Goal: Task Accomplishment & Management: Use online tool/utility

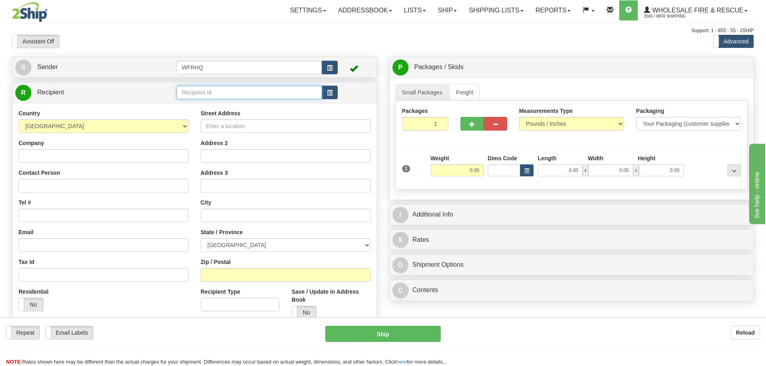
click at [201, 90] on input "text" at bounding box center [249, 93] width 146 height 14
click at [211, 109] on div "SUNC90KM" at bounding box center [248, 104] width 138 height 9
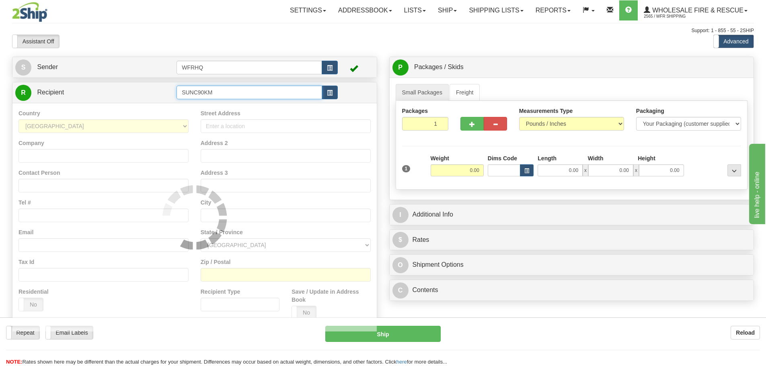
type input "SUNC90KM"
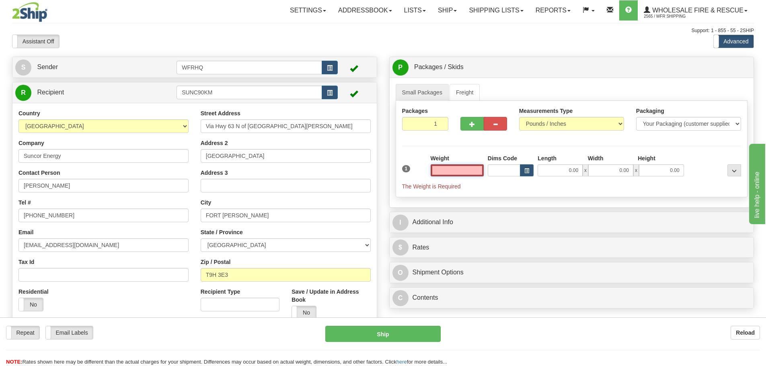
scroll to position [121, 0]
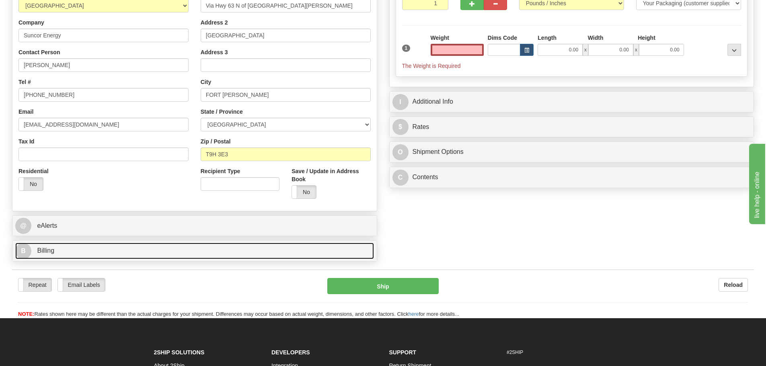
type input "0.00"
click at [88, 249] on link "B Billing" at bounding box center [194, 251] width 359 height 16
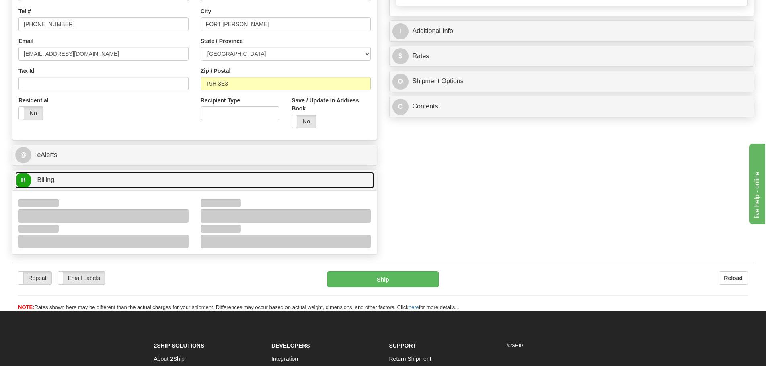
scroll to position [201, 0]
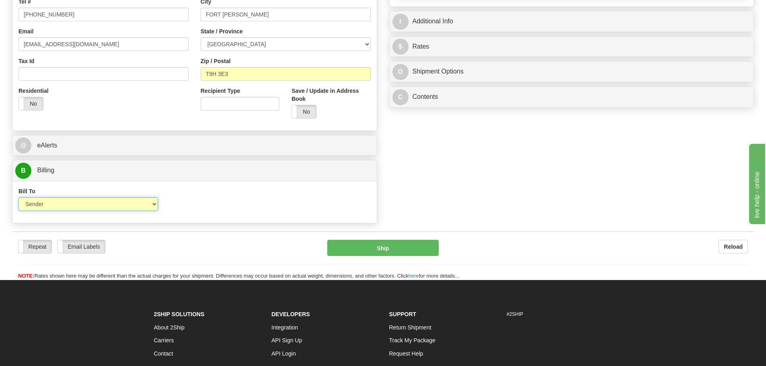
click at [61, 204] on select "Sender Recipient Third Party Collect" at bounding box center [87, 204] width 139 height 14
select select "2"
click at [18, 197] on select "Sender Recipient Third Party Collect" at bounding box center [87, 204] width 139 height 14
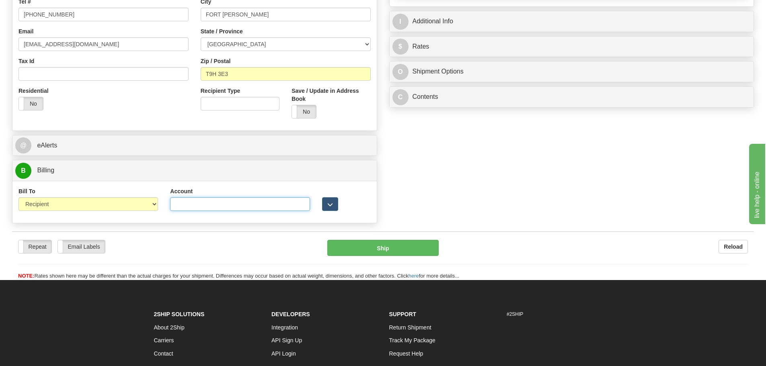
click at [202, 204] on input "Account" at bounding box center [239, 204] width 139 height 14
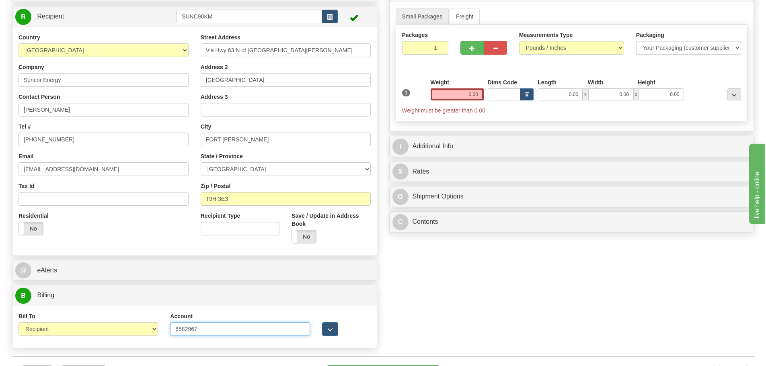
scroll to position [0, 0]
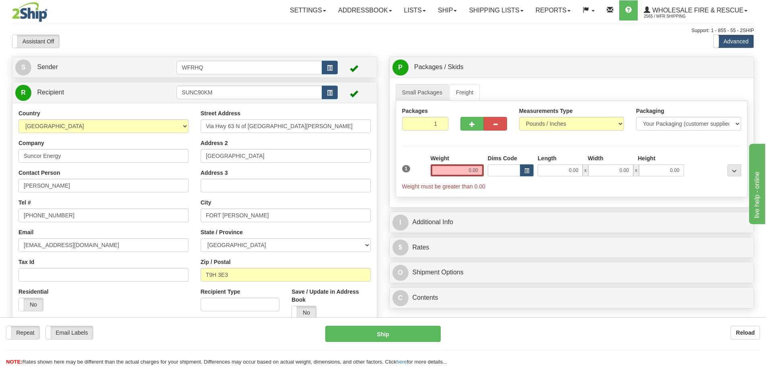
type input "6582967"
click at [461, 167] on input "0.00" at bounding box center [457, 170] width 53 height 12
type input "3.00"
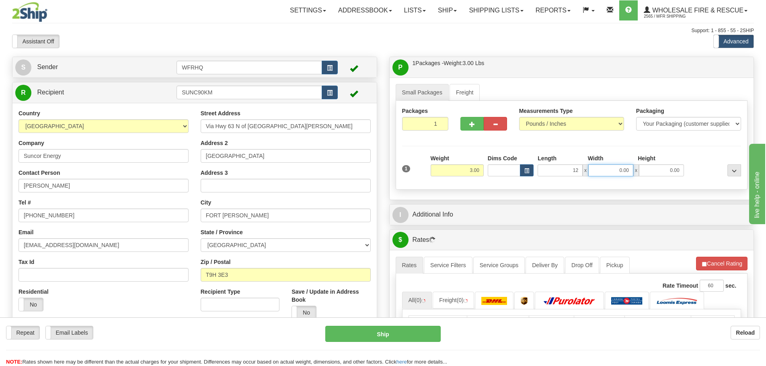
type input "12.00"
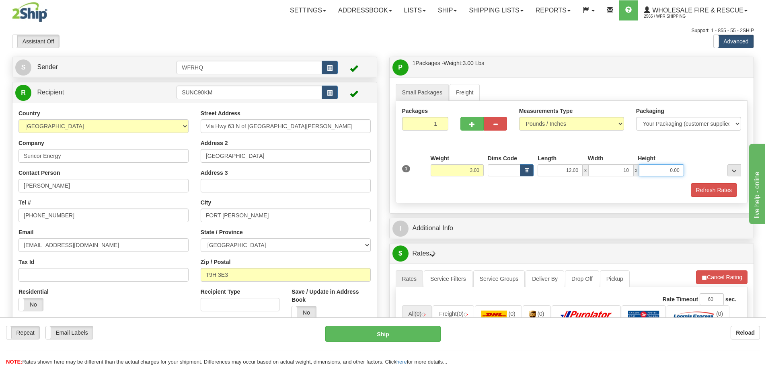
type input "10.00"
type input "6.00"
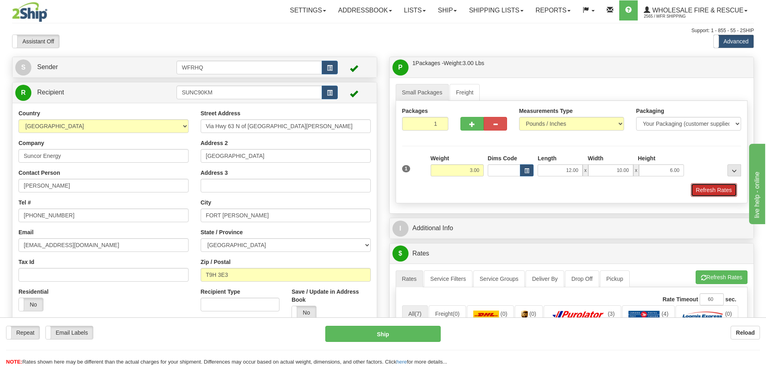
click at [726, 188] on button "Refresh Rates" at bounding box center [714, 190] width 46 height 14
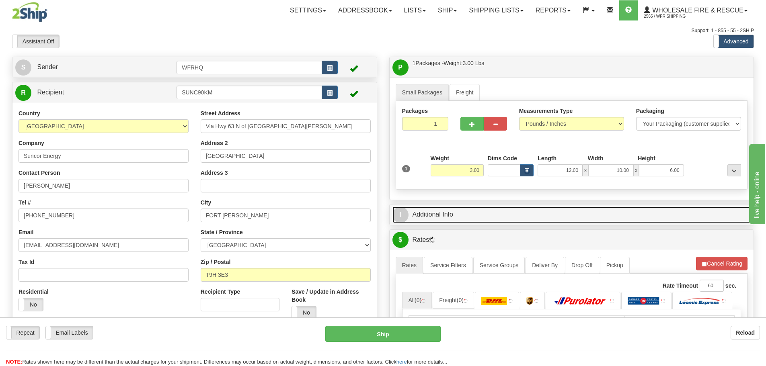
click at [490, 217] on link "I Additional Info" at bounding box center [571, 215] width 359 height 16
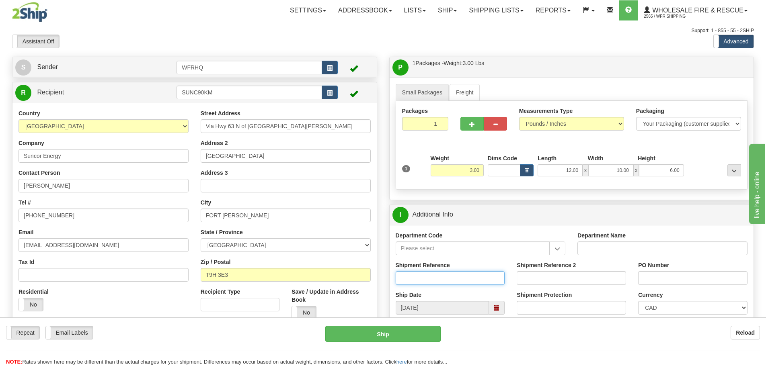
click at [418, 276] on input "Shipment Reference" at bounding box center [450, 278] width 109 height 14
type input "S45983-30370"
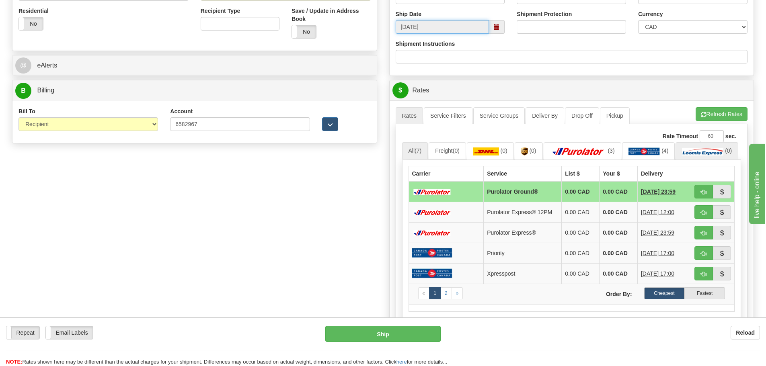
scroll to position [281, 0]
click at [708, 198] on button "button" at bounding box center [703, 192] width 18 height 14
type input "260"
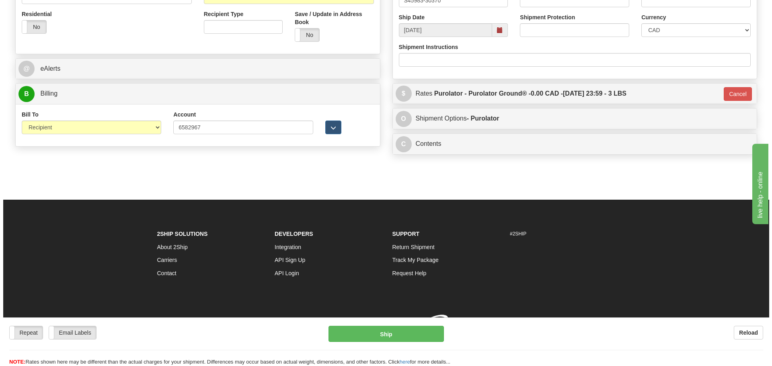
scroll to position [279, 0]
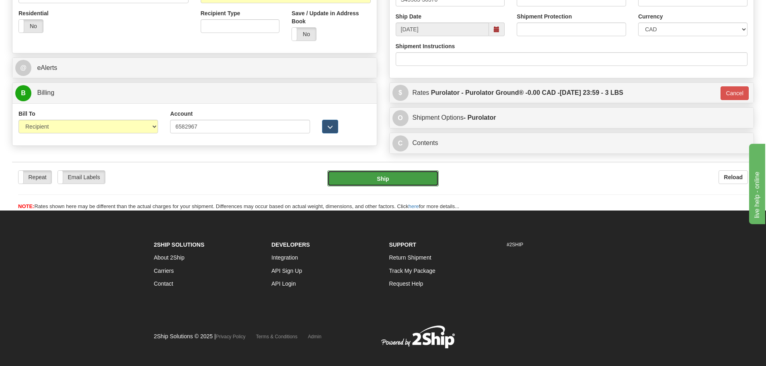
click at [393, 171] on button "Ship" at bounding box center [382, 178] width 111 height 16
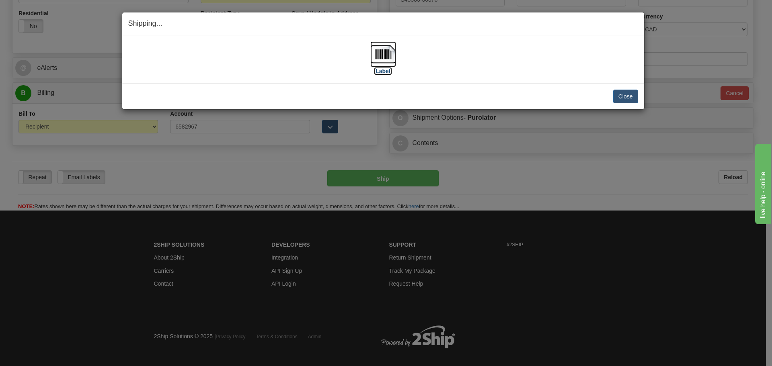
click at [387, 57] on img at bounding box center [383, 54] width 26 height 26
click at [445, 47] on div "[Label]" at bounding box center [383, 59] width 510 height 36
click at [614, 92] on button "Close" at bounding box center [625, 97] width 25 height 14
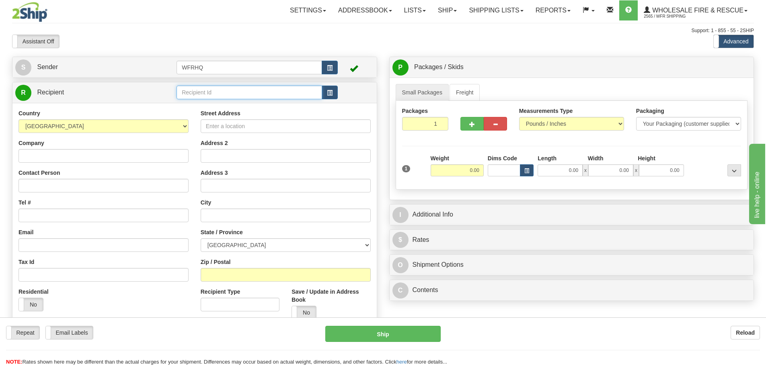
click at [242, 94] on input "text" at bounding box center [249, 93] width 146 height 14
click at [283, 103] on div "CHET5400" at bounding box center [248, 104] width 138 height 9
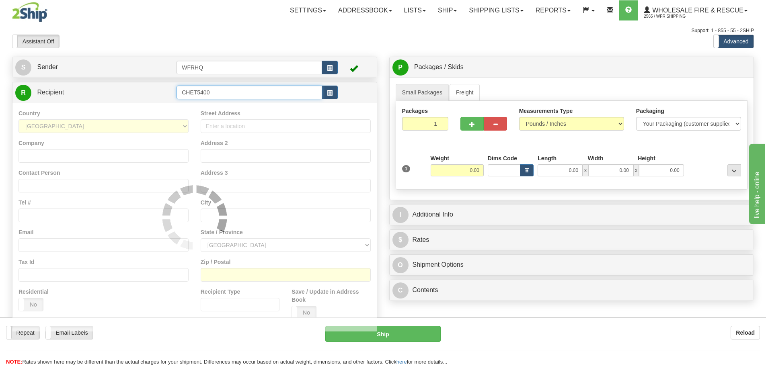
type input "CHET5400"
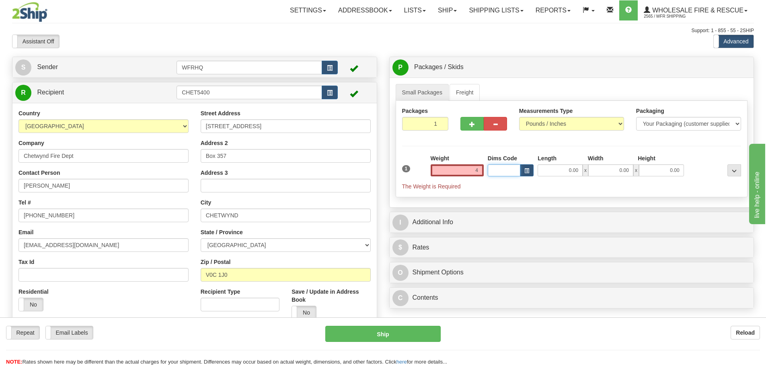
type input "4.00"
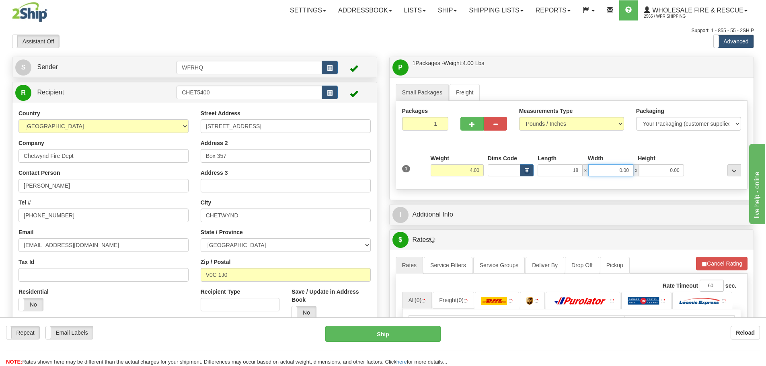
type input "18.00"
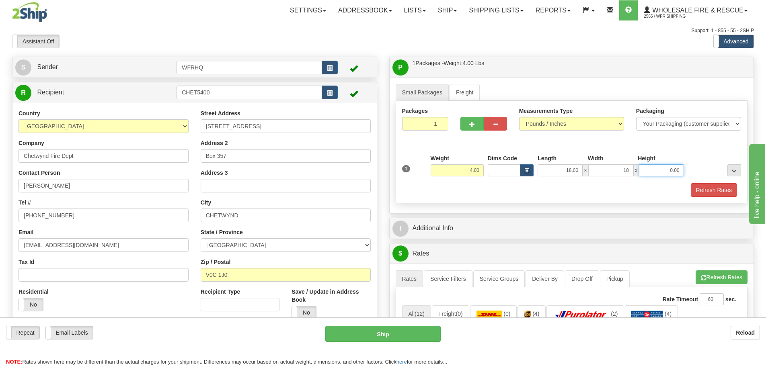
type input "18.00"
type input "6.00"
click at [709, 187] on button "Refresh Rates" at bounding box center [714, 190] width 46 height 14
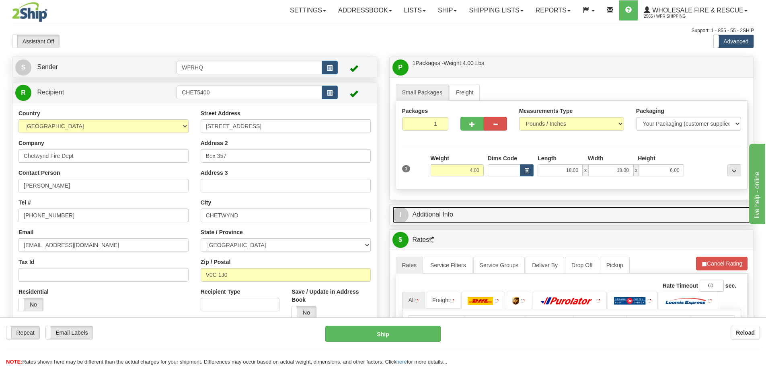
click at [462, 221] on link "I Additional Info" at bounding box center [571, 215] width 359 height 16
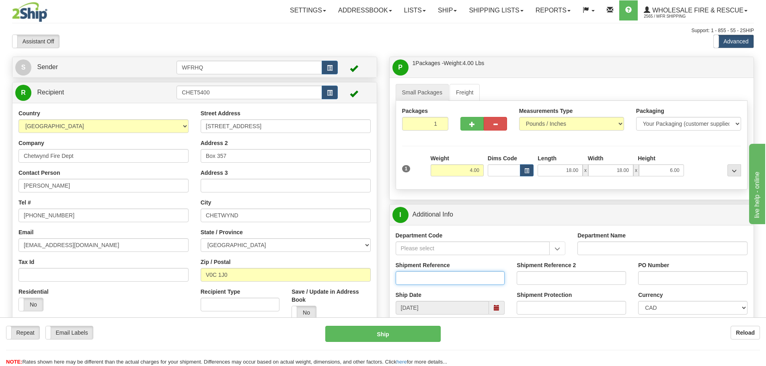
click at [414, 280] on input "Shipment Reference" at bounding box center [450, 278] width 109 height 14
click at [425, 275] on input "S45997" at bounding box center [450, 278] width 109 height 14
type input "S45997-30386"
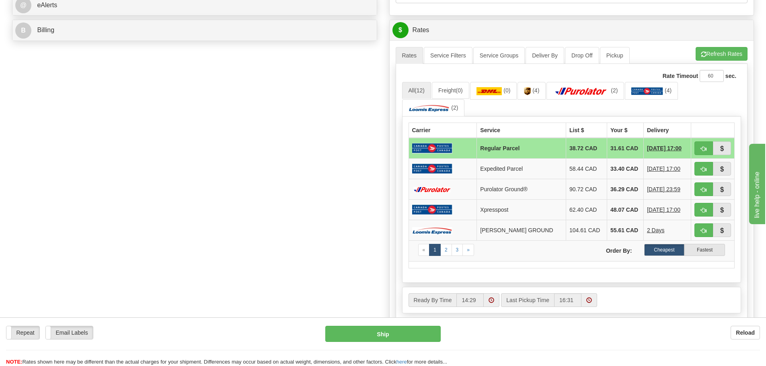
scroll to position [362, 0]
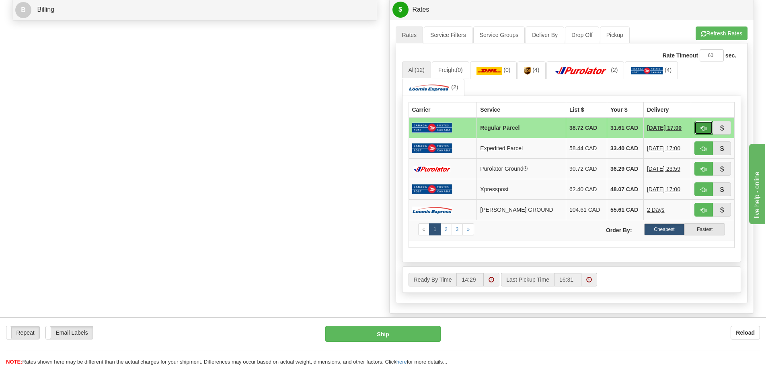
click at [703, 130] on span "button" at bounding box center [704, 128] width 6 height 5
type input "DOM.RP"
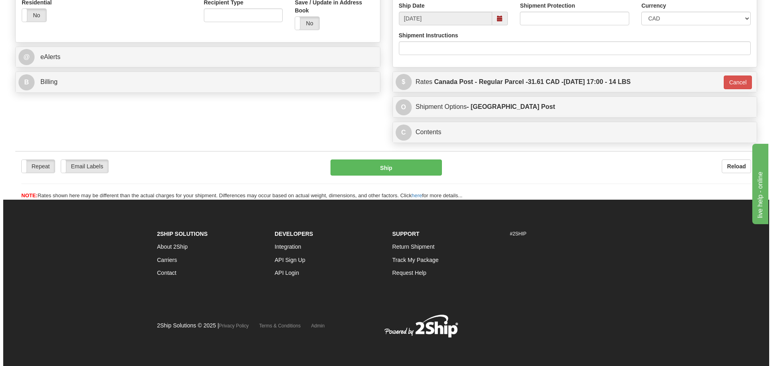
scroll to position [289, 0]
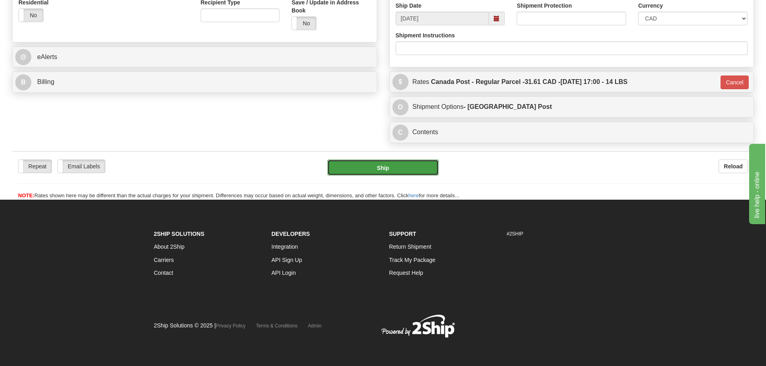
click at [368, 165] on button "Ship" at bounding box center [382, 168] width 111 height 16
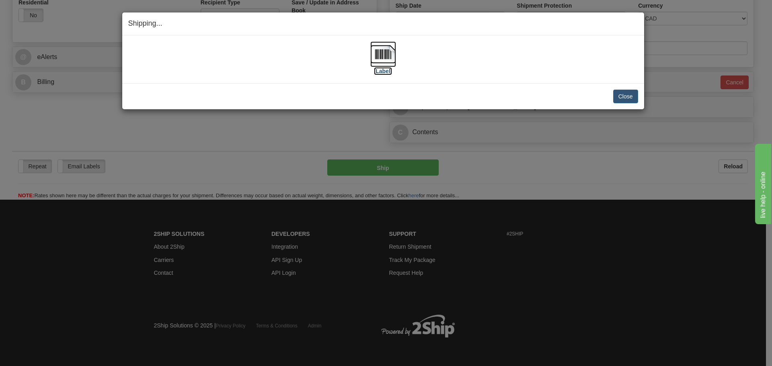
click at [379, 48] on img at bounding box center [383, 54] width 26 height 26
click at [622, 99] on button "Close" at bounding box center [625, 97] width 25 height 14
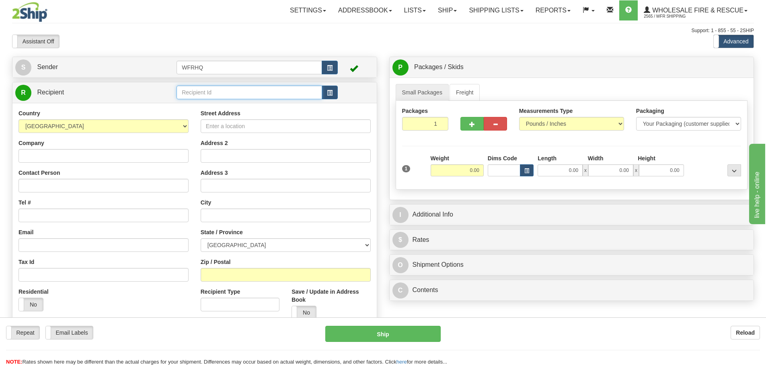
drag, startPoint x: 271, startPoint y: 94, endPoint x: 260, endPoint y: 92, distance: 11.3
click at [268, 94] on input "text" at bounding box center [249, 93] width 146 height 14
type input "Indu114V"
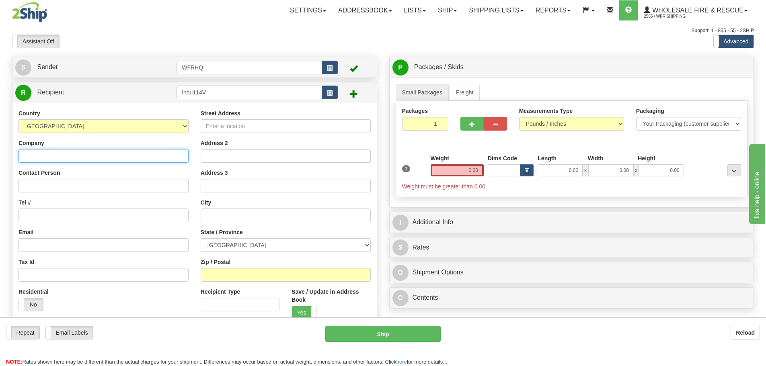
click at [142, 151] on input "Company" at bounding box center [103, 156] width 170 height 14
drag, startPoint x: 70, startPoint y: 152, endPoint x: -44, endPoint y: 159, distance: 114.3
click at [0, 159] on html "Training Course Close Toggle navigation Settings Shipping Preferences New Sende…" at bounding box center [383, 183] width 766 height 366
paste input "Industrial Rescue and Fire Inc"
type input "Industrial Rescue and Fire Inc"
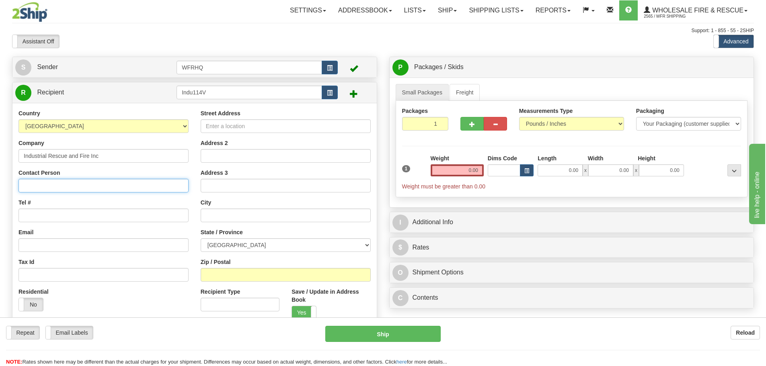
click at [40, 187] on input "Contact Person" at bounding box center [103, 186] width 170 height 14
paste input "Jeff Sanderson"
type input "Jeff Sanderson"
click at [62, 216] on input "Tel #" at bounding box center [103, 216] width 170 height 14
paste input "306-230-6716"
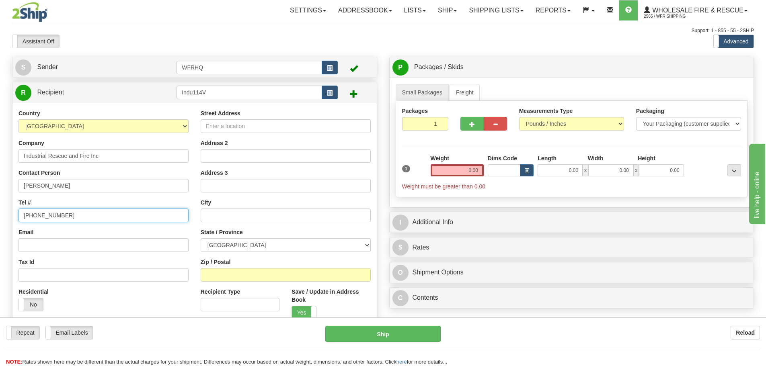
type input "306-230-6716"
click at [230, 125] on input "Street Address" at bounding box center [286, 126] width 170 height 14
paste input "114 Valley Dr"
type input "114 Valley Dr"
click at [222, 277] on input "Zip / Postal" at bounding box center [286, 275] width 170 height 14
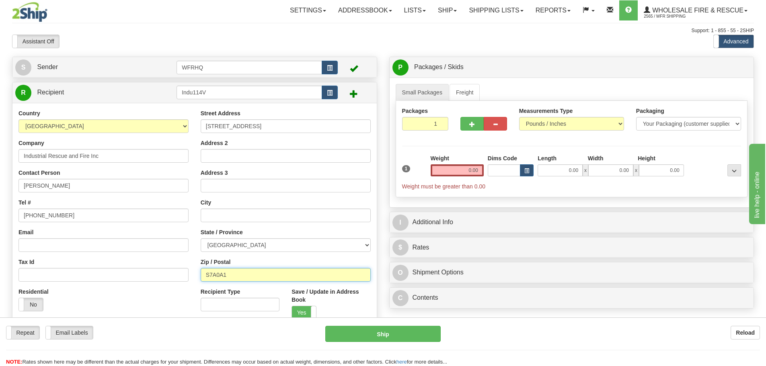
type input "S7A0A1"
type input "RM OF ABERDEEN"
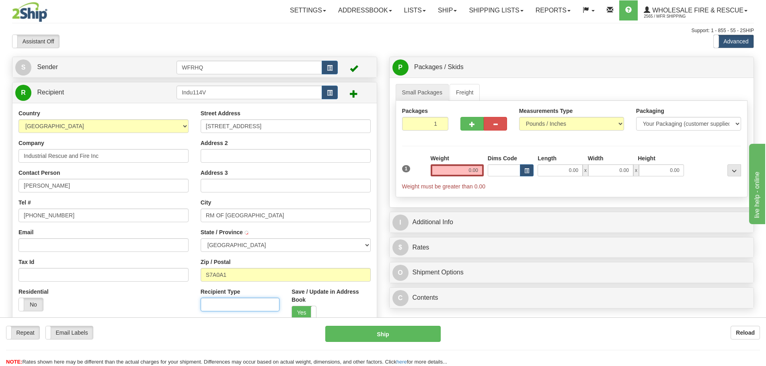
select select "SK"
click at [469, 169] on input "0.00" at bounding box center [457, 170] width 53 height 12
type input "3.00"
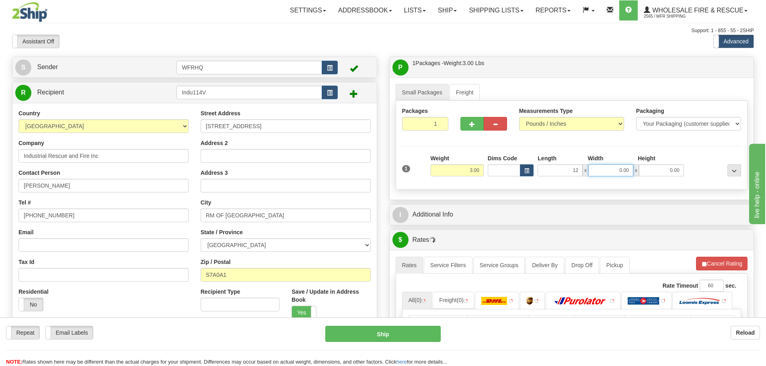
type input "12.00"
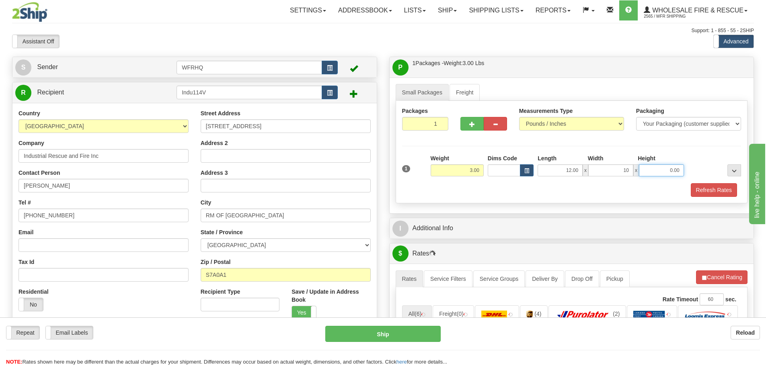
type input "10.00"
type input "6.00"
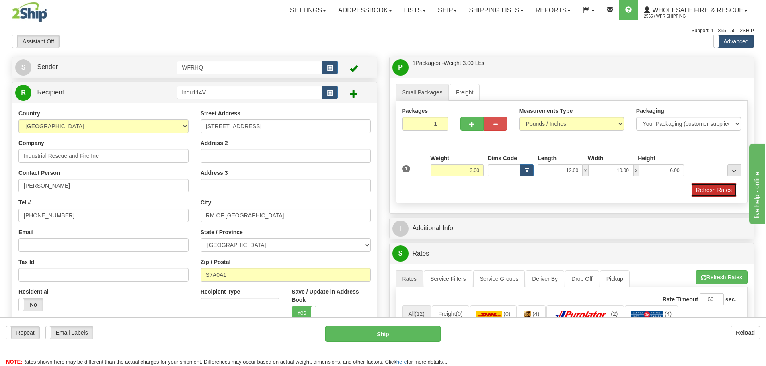
click at [705, 187] on button "Refresh Rates" at bounding box center [714, 190] width 46 height 14
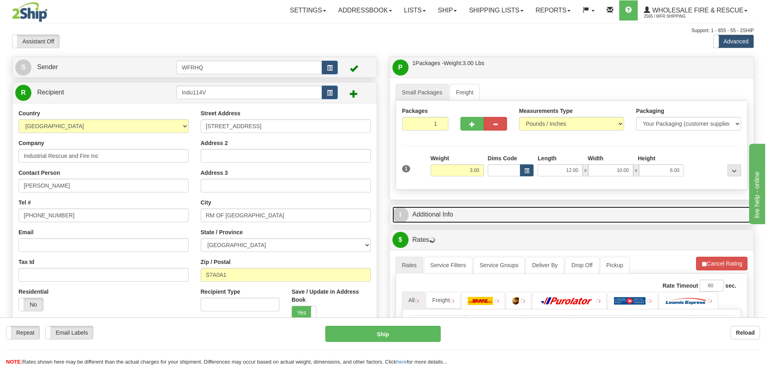
click at [463, 213] on link "I Additional Info" at bounding box center [571, 215] width 359 height 16
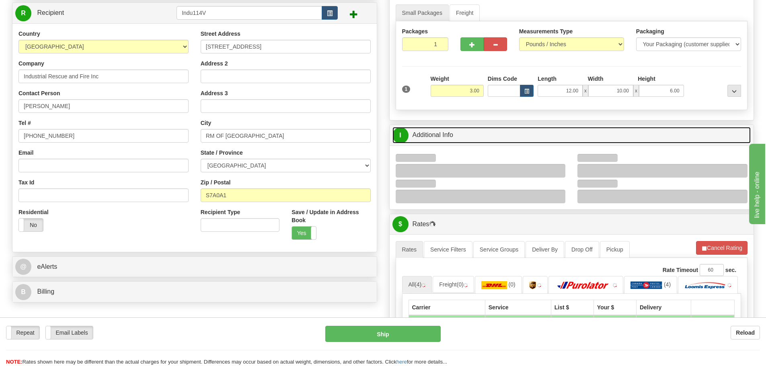
scroll to position [80, 0]
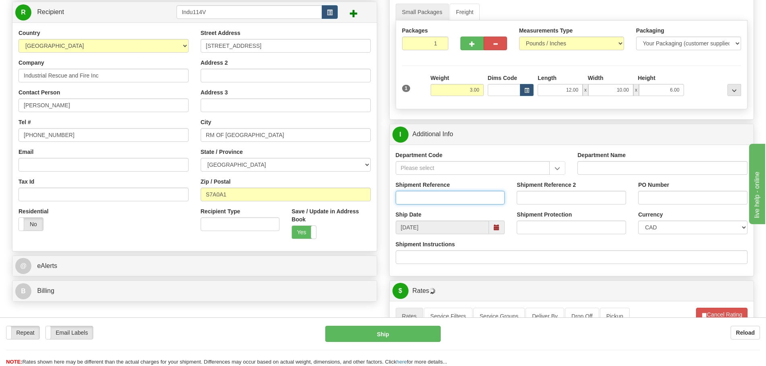
click at [424, 196] on input "Shipment Reference" at bounding box center [450, 198] width 109 height 14
type input "S45722-30366"
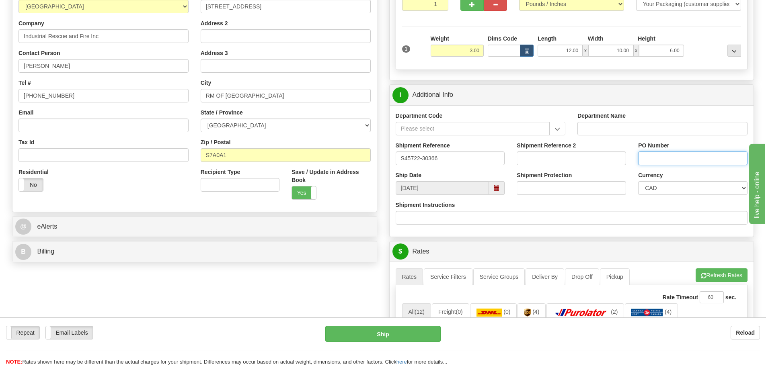
scroll to position [281, 0]
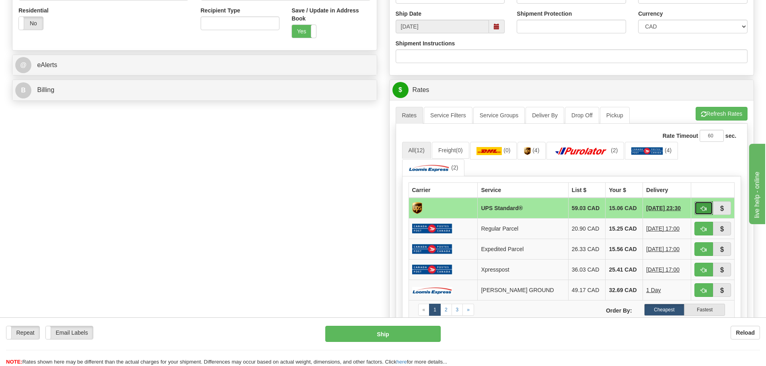
click at [703, 208] on span "button" at bounding box center [704, 208] width 6 height 5
type input "11"
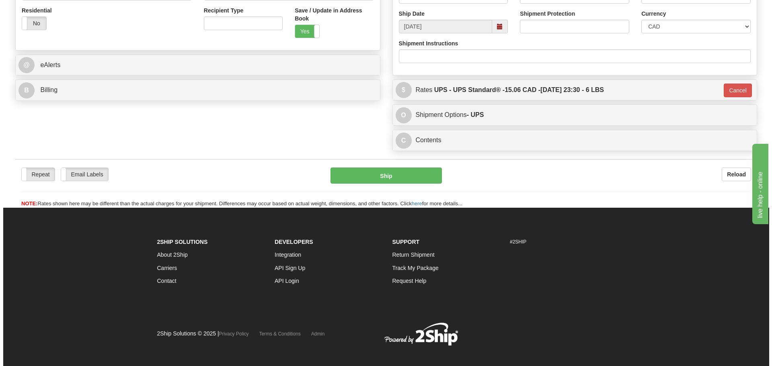
scroll to position [280, 0]
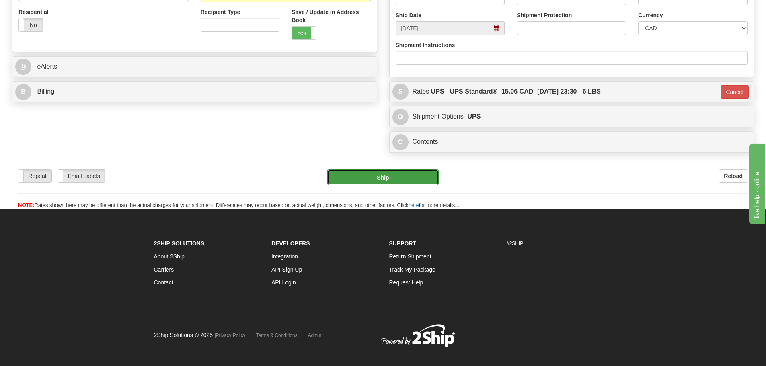
click at [408, 174] on button "Ship" at bounding box center [382, 177] width 111 height 16
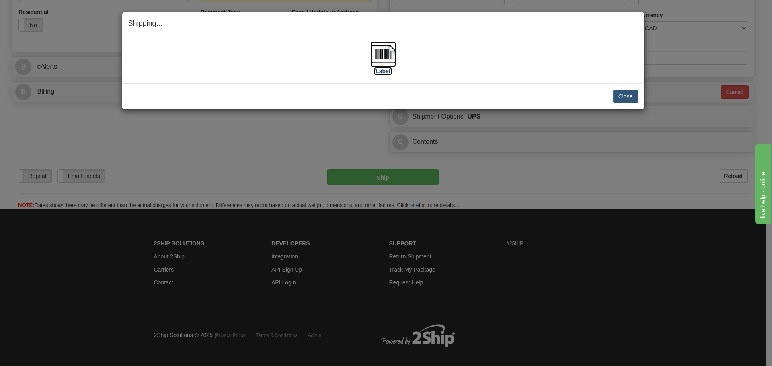
click at [377, 54] on img at bounding box center [383, 54] width 26 height 26
click at [504, 52] on div "[Label]" at bounding box center [383, 59] width 510 height 36
click at [630, 96] on button "Close" at bounding box center [625, 97] width 25 height 14
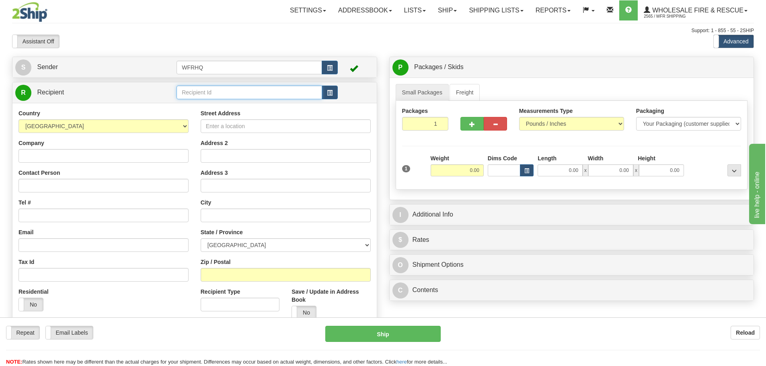
click at [223, 96] on input "text" at bounding box center [249, 93] width 146 height 14
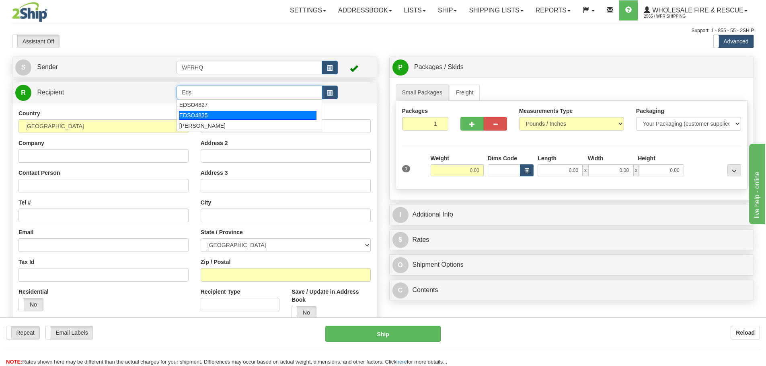
click at [228, 113] on div "EDSO4835" at bounding box center [248, 115] width 138 height 9
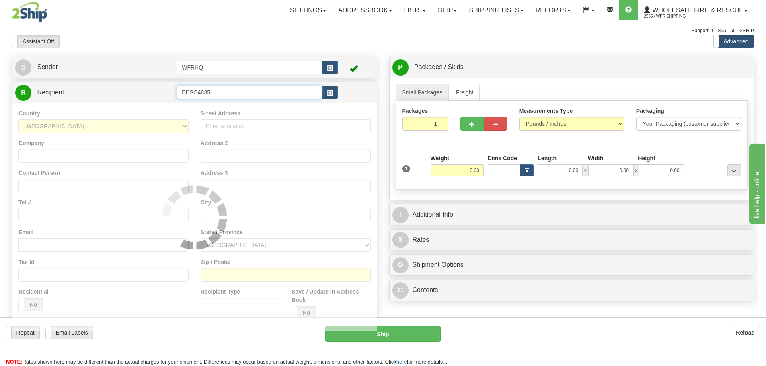
type input "EDSO4835"
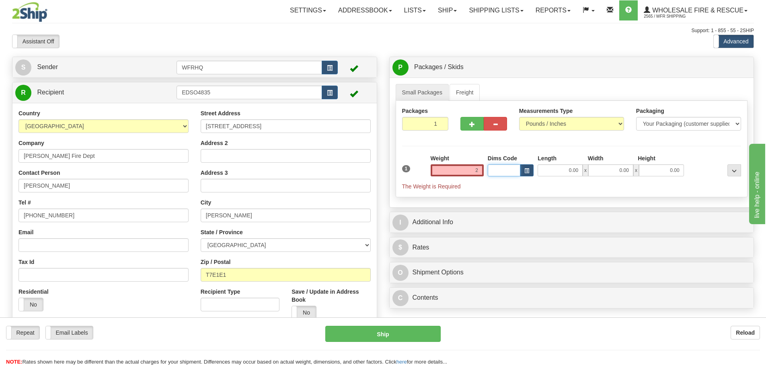
type input "2.00"
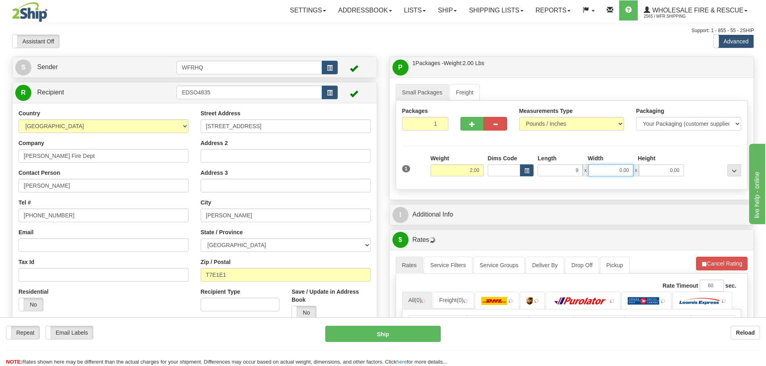
type input "9.00"
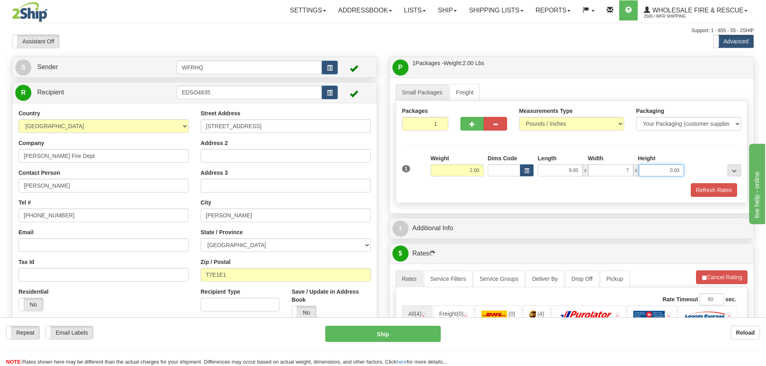
type input "7.00"
type input "6.00"
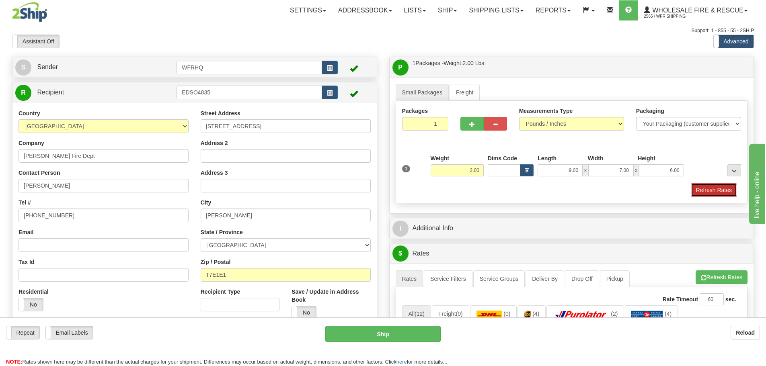
click at [717, 193] on button "Refresh Rates" at bounding box center [714, 190] width 46 height 14
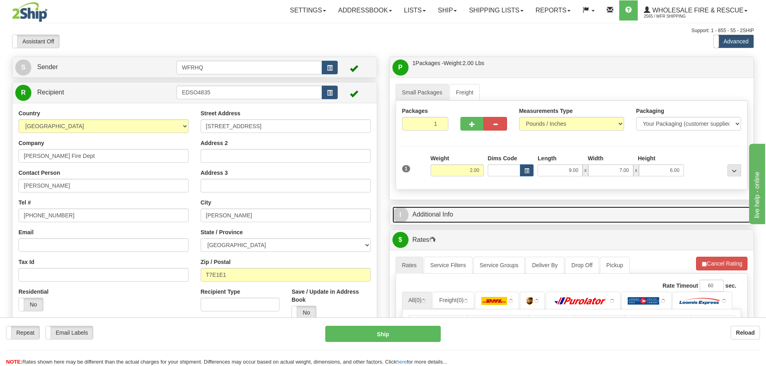
click at [455, 217] on link "I Additional Info" at bounding box center [571, 215] width 359 height 16
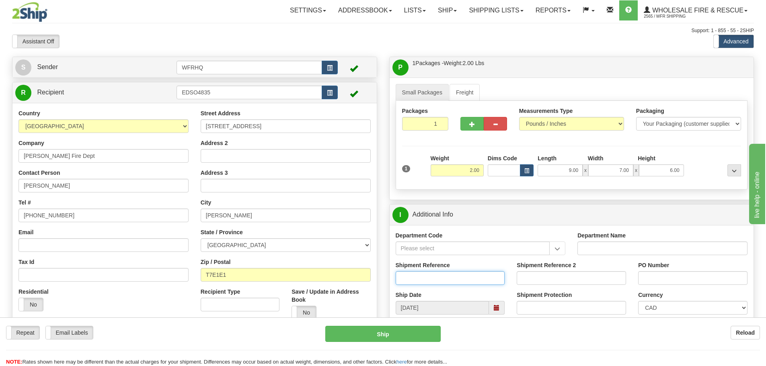
click at [420, 273] on input "Shipment Reference" at bounding box center [450, 278] width 109 height 14
type input "S46002-30387"
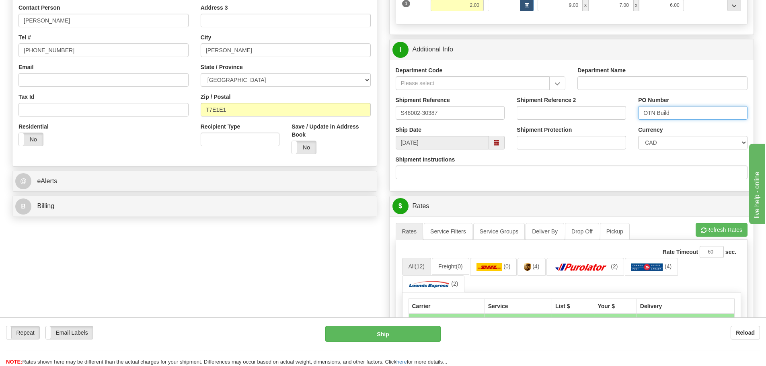
scroll to position [161, 0]
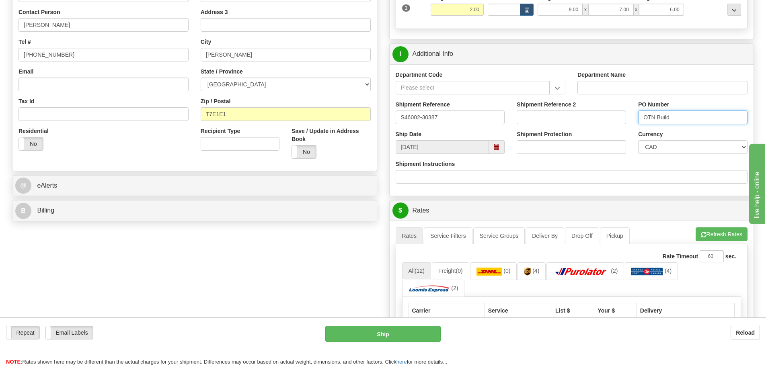
type input "OTN Build"
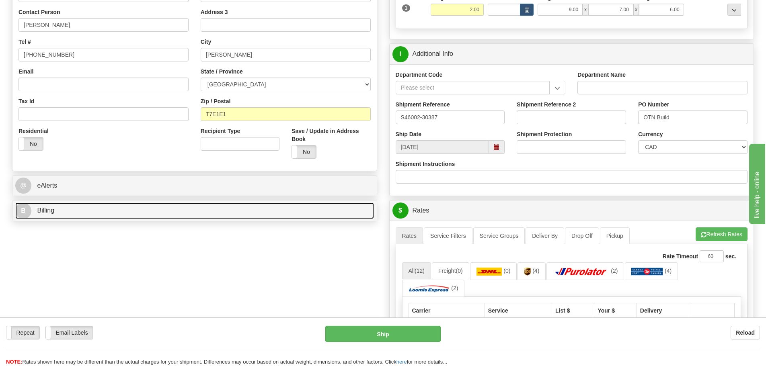
click at [73, 211] on link "B Billing" at bounding box center [194, 211] width 359 height 16
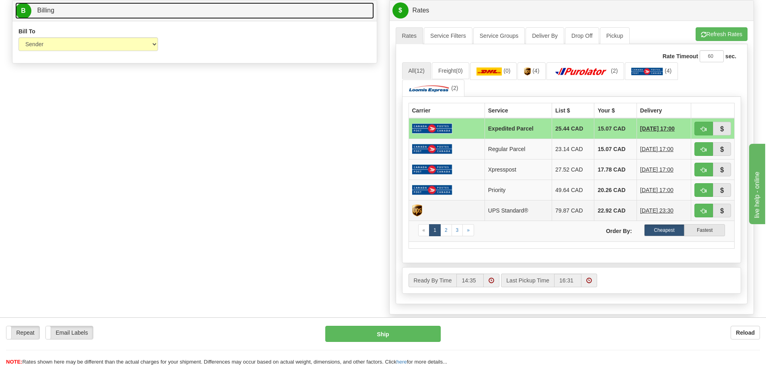
scroll to position [362, 0]
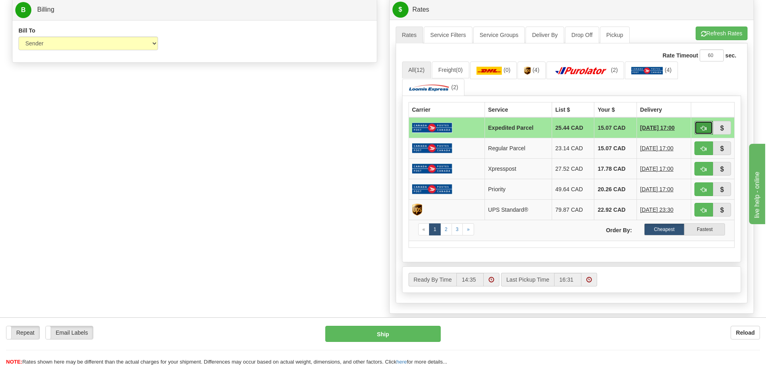
click at [705, 129] on span "button" at bounding box center [704, 128] width 6 height 5
type input "DOM.EP"
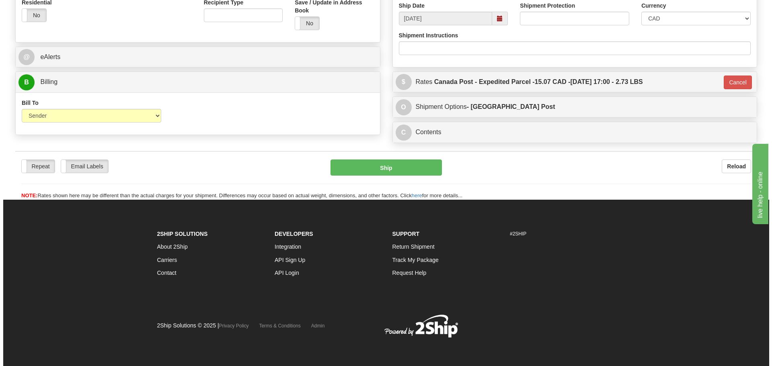
scroll to position [289, 0]
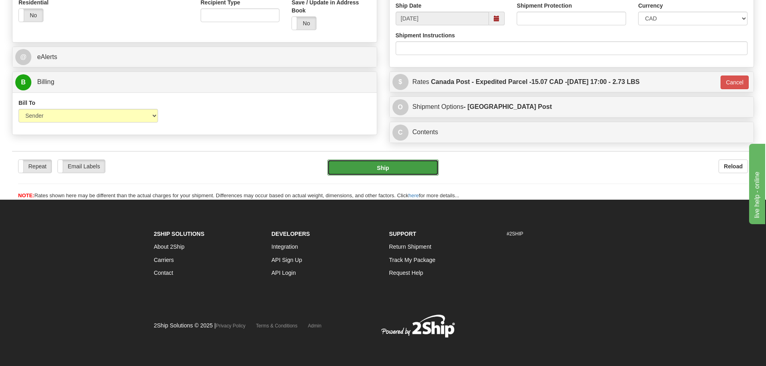
click at [415, 162] on button "Ship" at bounding box center [382, 168] width 111 height 16
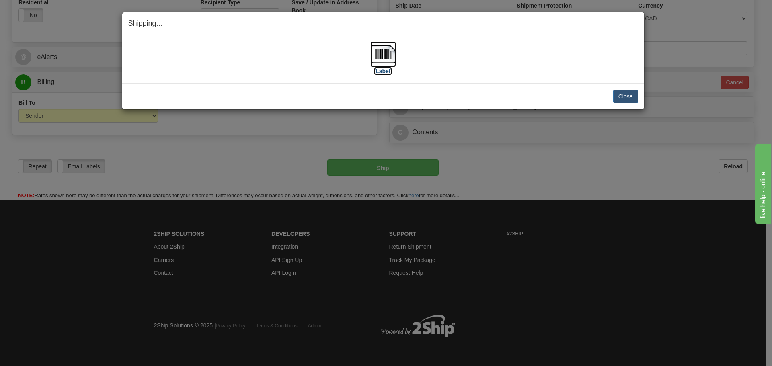
click at [378, 56] on img at bounding box center [383, 54] width 26 height 26
click at [427, 82] on div "[Label] IMPORTANT NOTICE Embassy / Consulate / Government Building / Hospital C…" at bounding box center [383, 59] width 522 height 48
click at [627, 97] on button "Close" at bounding box center [625, 97] width 25 height 14
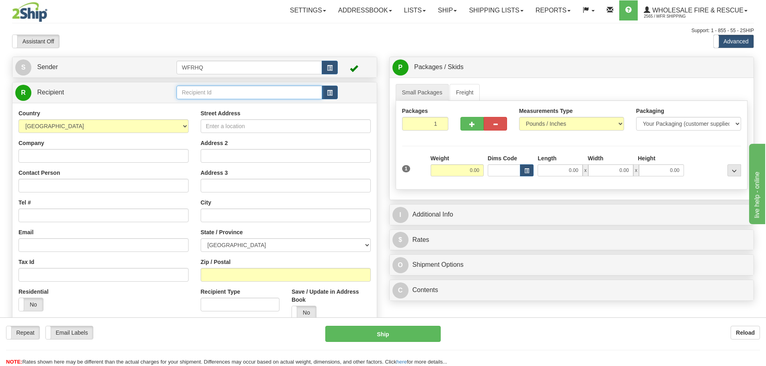
click at [210, 96] on input "text" at bounding box center [249, 93] width 146 height 14
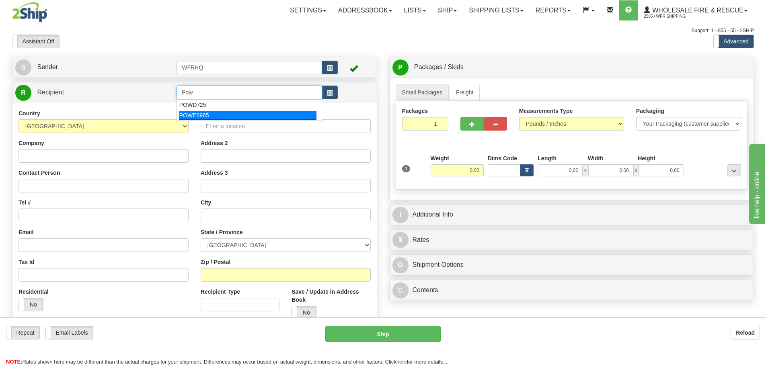
click at [208, 118] on div "POWE6965" at bounding box center [248, 115] width 138 height 9
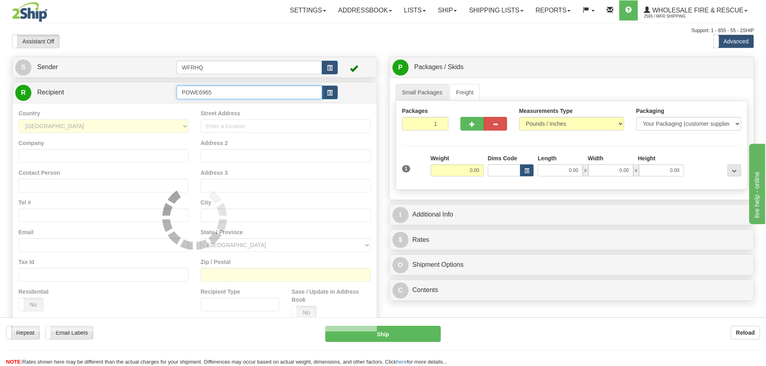
type input "POWE6965"
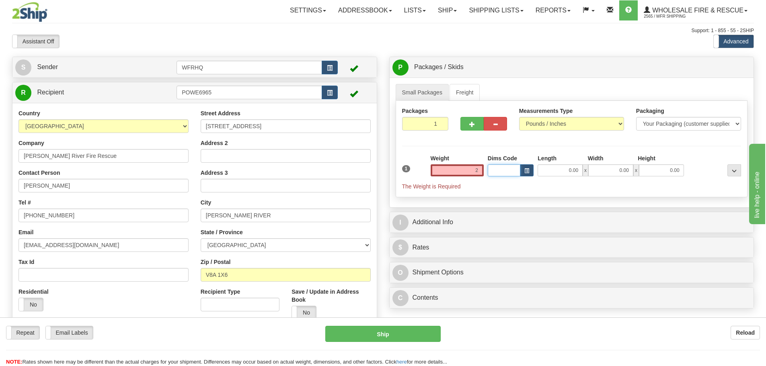
type input "2.00"
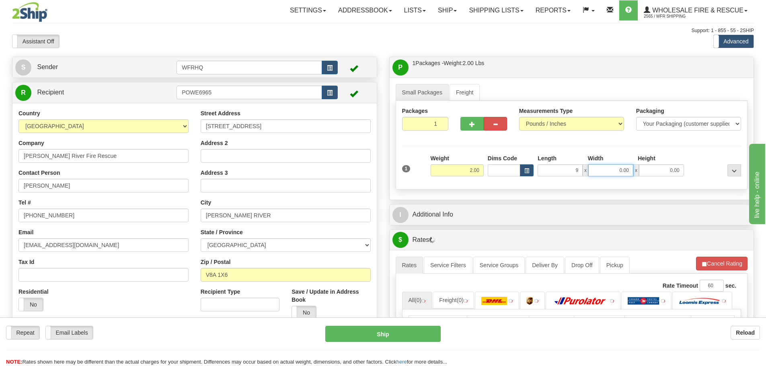
type input "9.00"
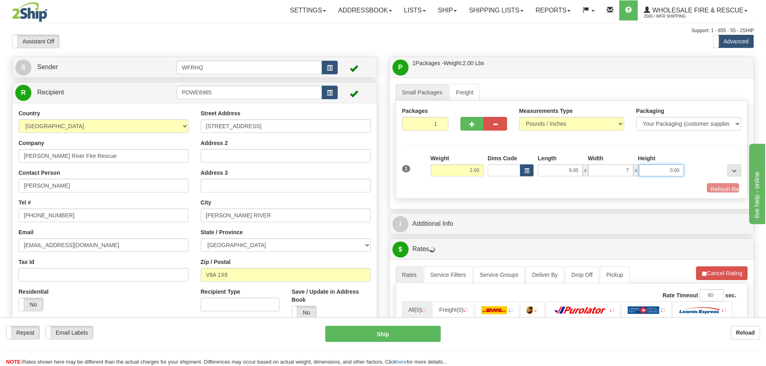
type input "7.00"
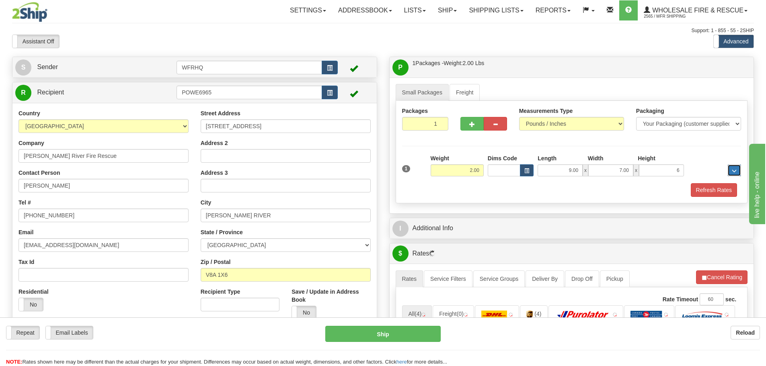
type input "6.00"
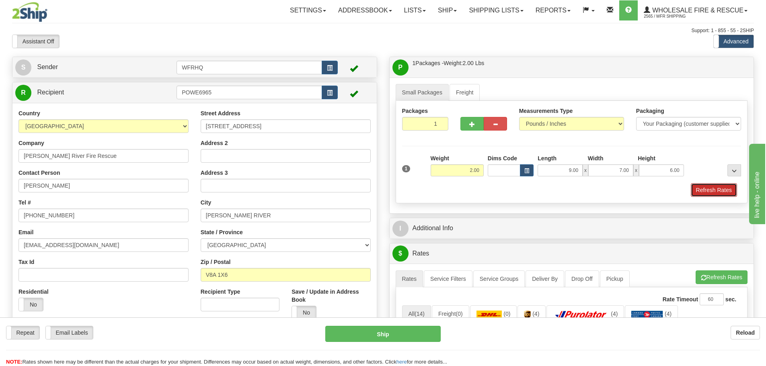
click at [704, 189] on button "Refresh Rates" at bounding box center [714, 190] width 46 height 14
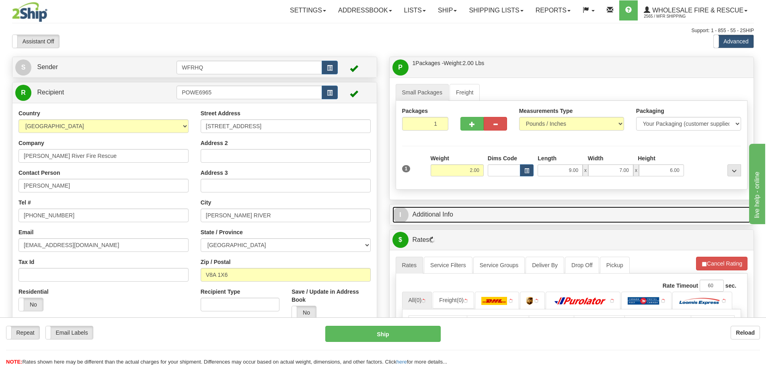
click at [421, 217] on link "I Additional Info" at bounding box center [571, 215] width 359 height 16
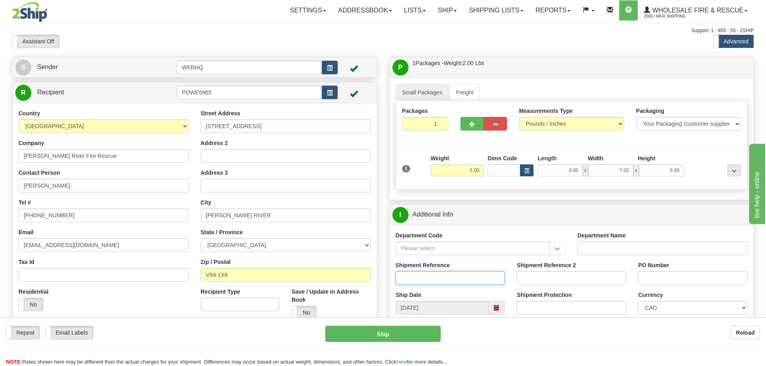
click at [426, 279] on input "Shipment Reference" at bounding box center [450, 278] width 109 height 14
type input "S45995-30385"
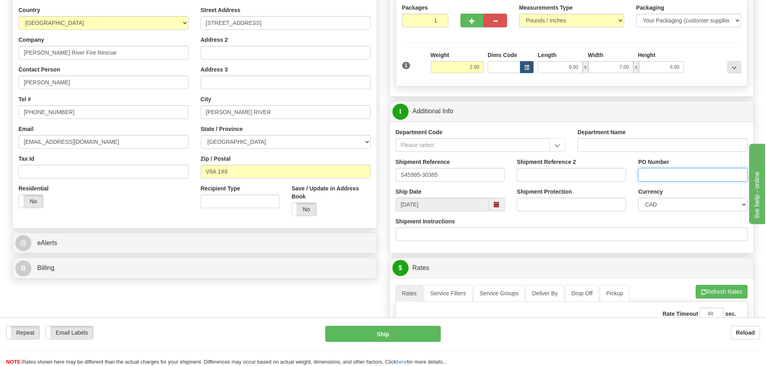
scroll to position [281, 0]
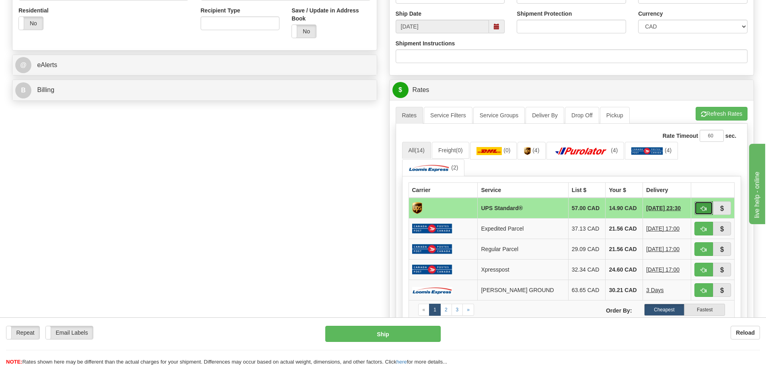
click at [701, 210] on span "button" at bounding box center [704, 208] width 6 height 5
type input "11"
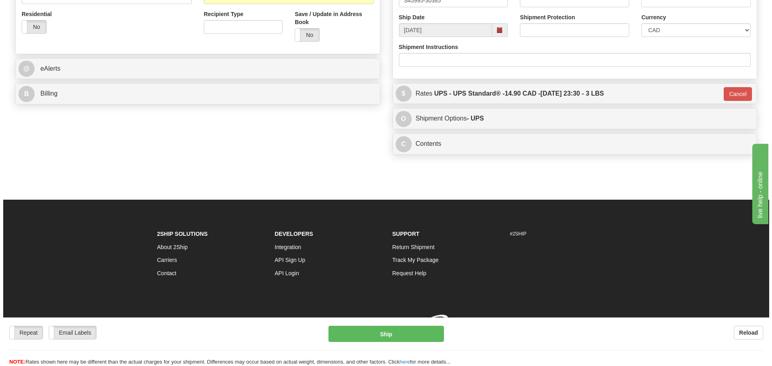
scroll to position [279, 0]
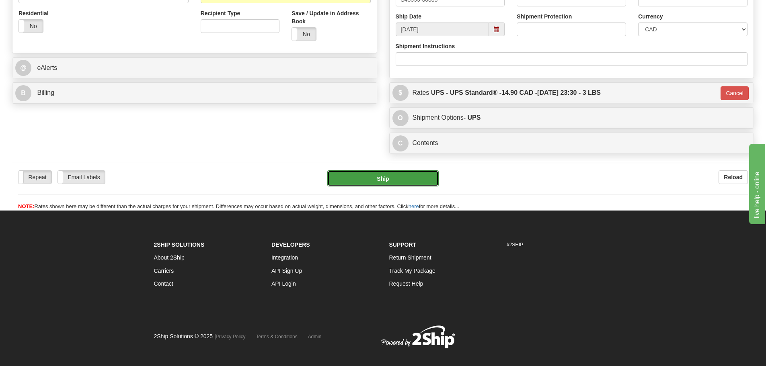
click at [427, 178] on button "Ship" at bounding box center [382, 178] width 111 height 16
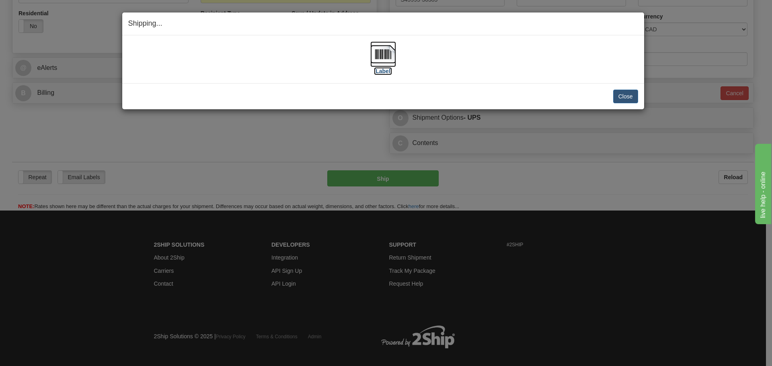
click at [394, 52] on img at bounding box center [383, 54] width 26 height 26
click at [523, 78] on div "[Label] IMPORTANT NOTICE Embassy / Consulate / Government Building / Hospital C…" at bounding box center [383, 59] width 522 height 48
click at [622, 98] on button "Close" at bounding box center [625, 97] width 25 height 14
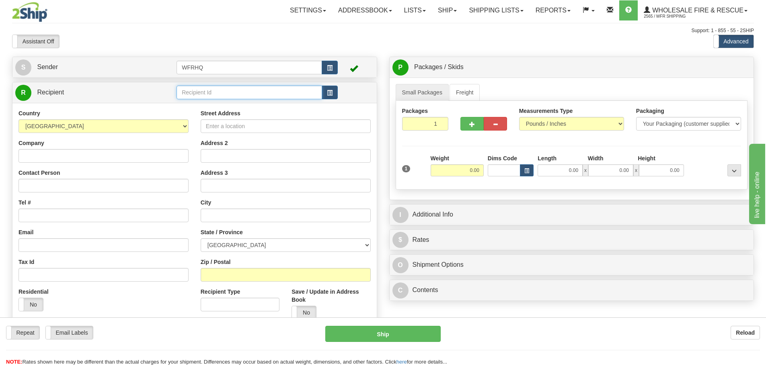
click at [262, 93] on input "text" at bounding box center [249, 93] width 146 height 14
click at [238, 108] on div "ELRO108R" at bounding box center [248, 104] width 138 height 9
type input "ELRO108R"
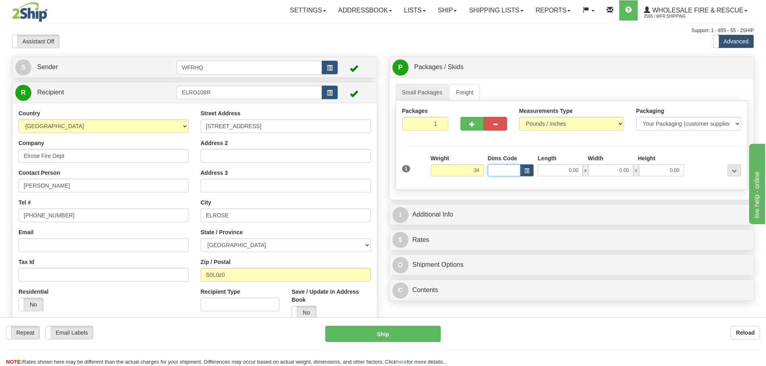
type input "34.00"
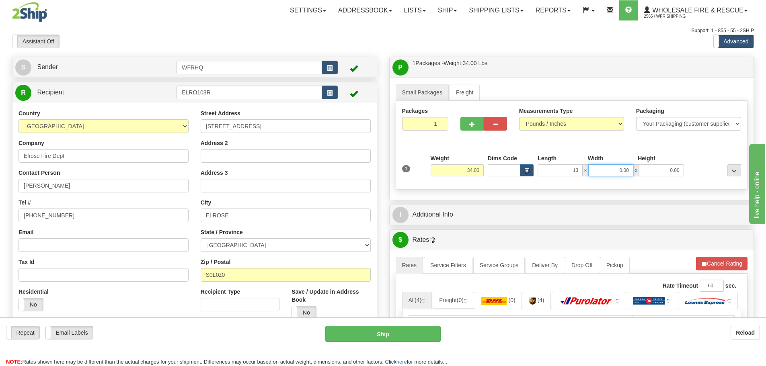
type input "13.00"
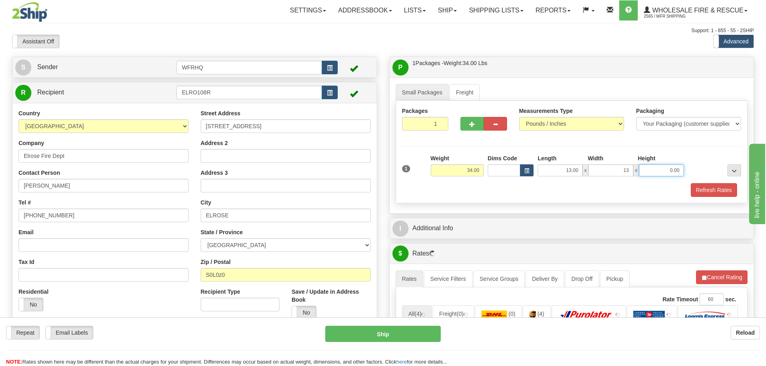
type input "13.00"
type input "13"
type input "13.00"
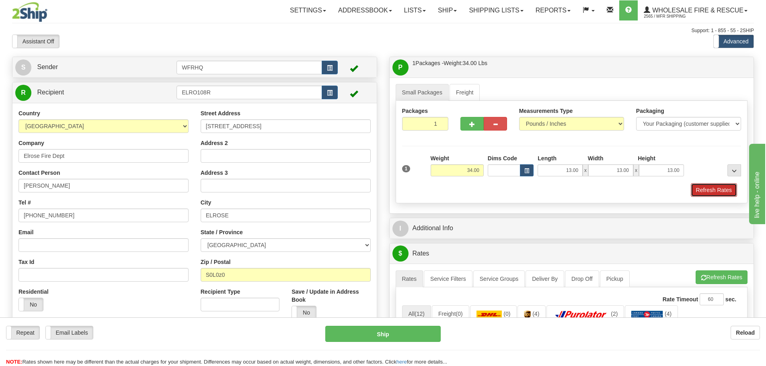
drag, startPoint x: 723, startPoint y: 189, endPoint x: 597, endPoint y: 213, distance: 128.9
click at [723, 189] on button "Refresh Rates" at bounding box center [714, 190] width 46 height 14
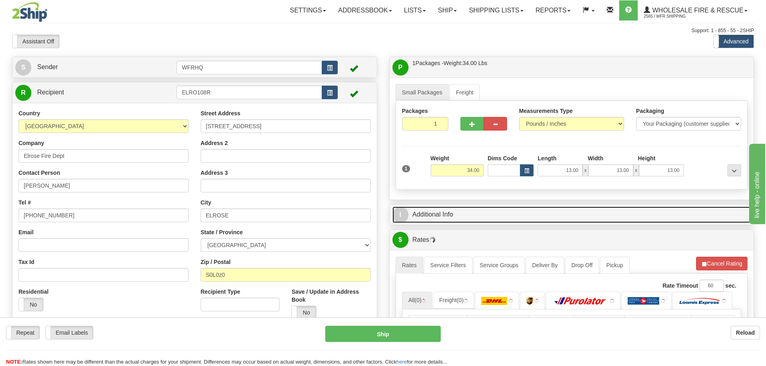
drag, startPoint x: 459, startPoint y: 214, endPoint x: 456, endPoint y: 219, distance: 5.8
click at [459, 214] on link "I Additional Info" at bounding box center [571, 215] width 359 height 16
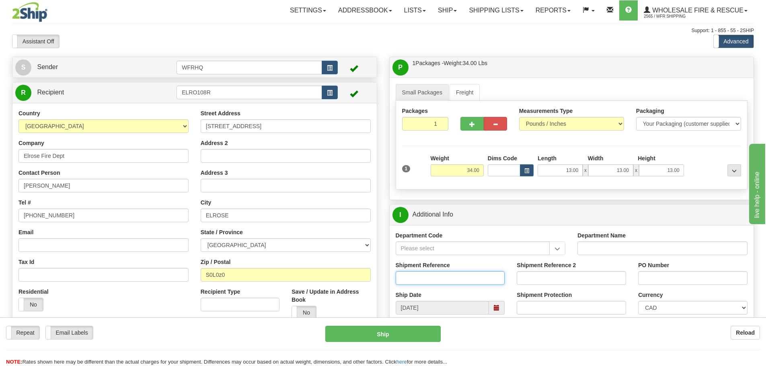
click at [422, 275] on input "Shipment Reference" at bounding box center [450, 278] width 109 height 14
type input "S45993-30374"
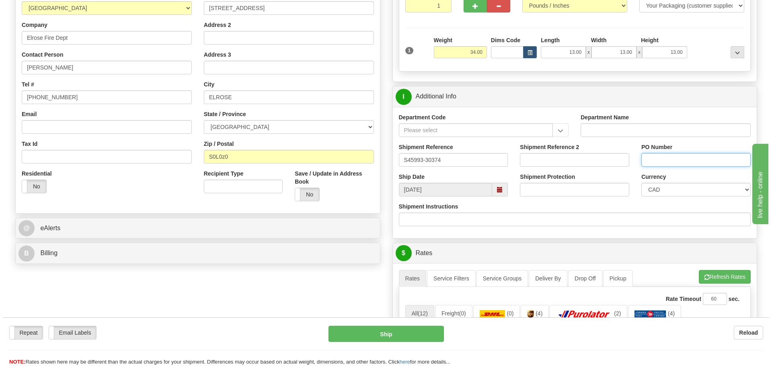
scroll to position [241, 0]
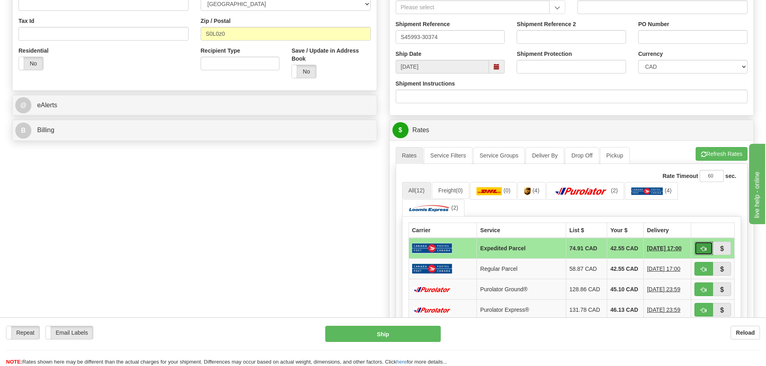
click at [699, 247] on button "button" at bounding box center [703, 249] width 18 height 14
type input "DOM.EP"
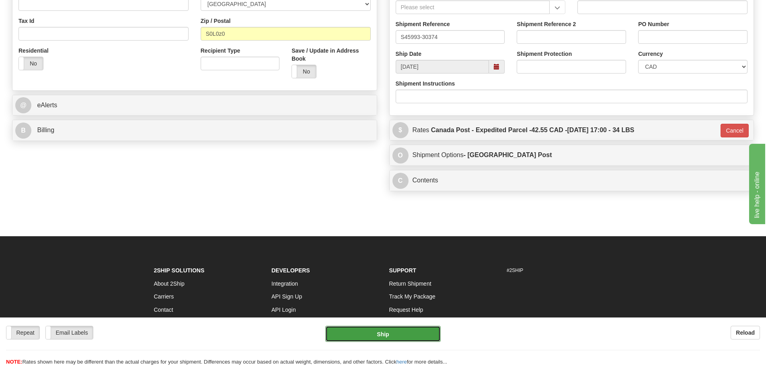
click at [381, 339] on button "Ship" at bounding box center [382, 334] width 115 height 16
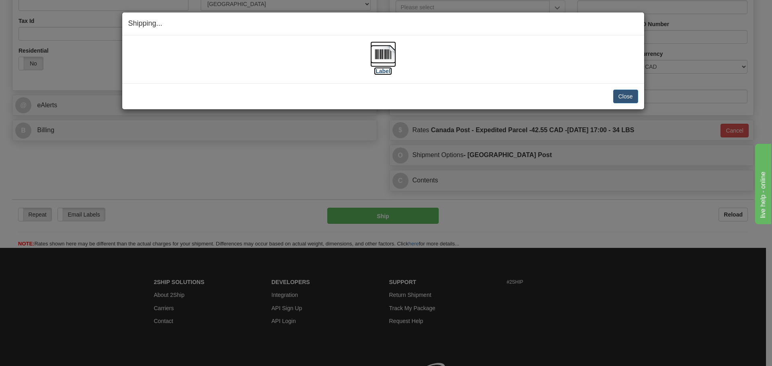
click at [384, 58] on img at bounding box center [383, 54] width 26 height 26
drag, startPoint x: 463, startPoint y: 89, endPoint x: 504, endPoint y: 98, distance: 41.5
click at [467, 90] on div "Close Cancel" at bounding box center [383, 97] width 510 height 14
click at [622, 96] on button "Close" at bounding box center [625, 97] width 25 height 14
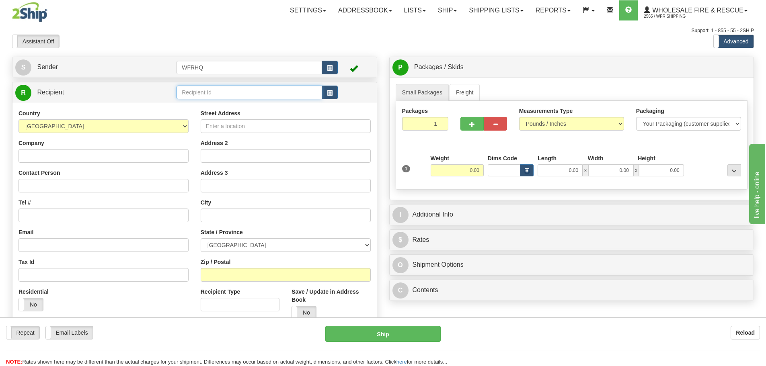
click at [228, 92] on input "text" at bounding box center [249, 93] width 146 height 14
type input "TAYL1000"
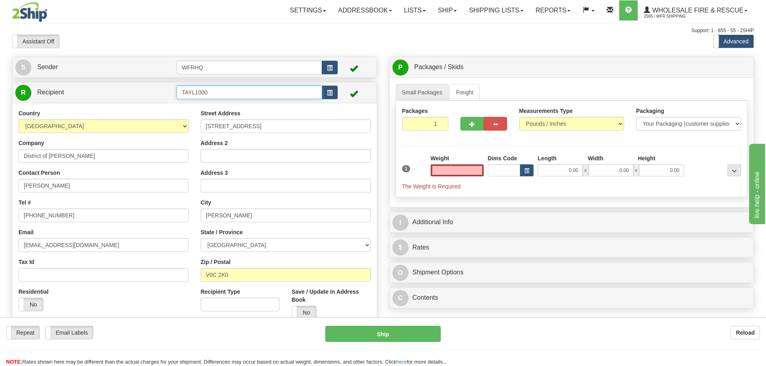
type input "0.00"
drag, startPoint x: 215, startPoint y: 95, endPoint x: 67, endPoint y: 83, distance: 148.4
click at [77, 91] on tr "R Recipient TAYL1000" at bounding box center [194, 92] width 359 height 16
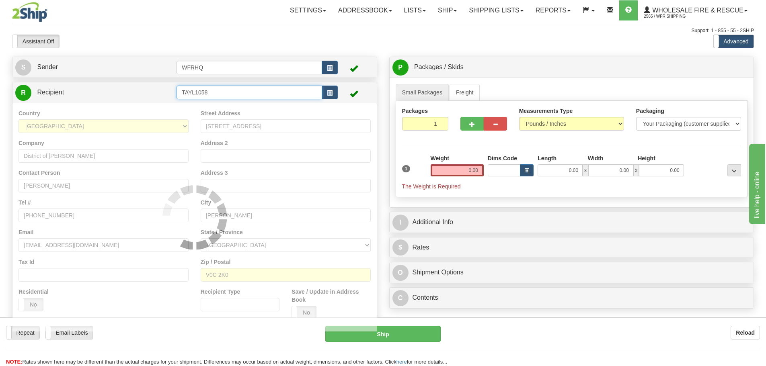
type input "TAYL1058"
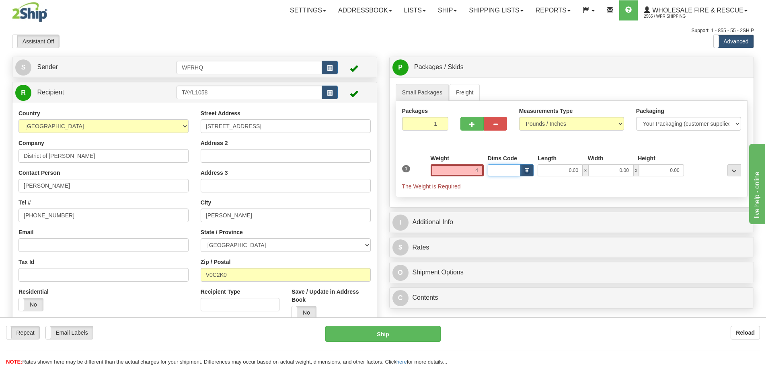
type input "4.00"
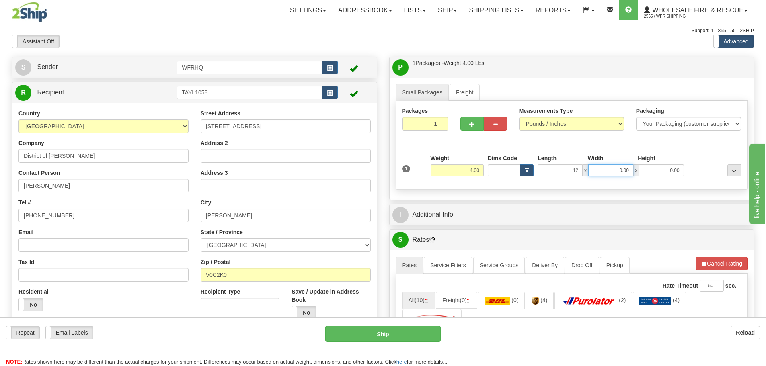
type input "12.00"
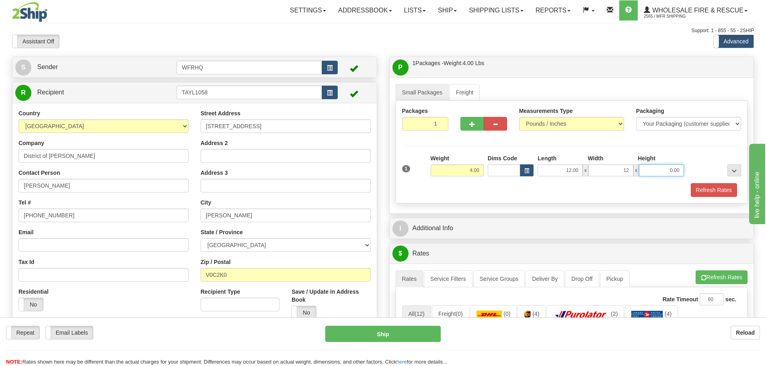
type input "12.00"
click at [700, 188] on button "Refresh Rates" at bounding box center [714, 190] width 46 height 14
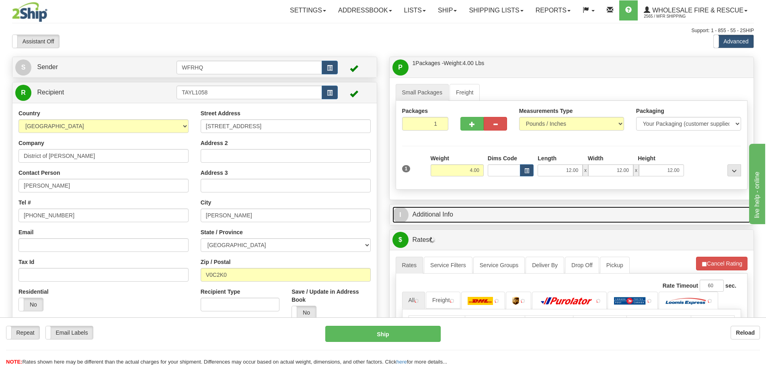
click at [476, 213] on link "I Additional Info" at bounding box center [571, 215] width 359 height 16
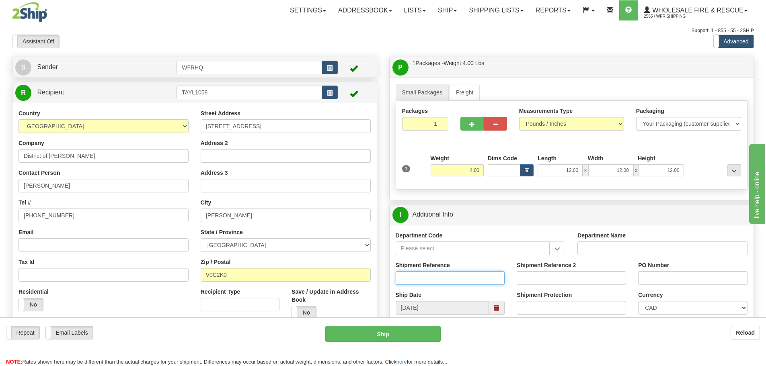
click at [412, 276] on input "Shipment Reference" at bounding box center [450, 278] width 109 height 14
type input "S45335-30381"
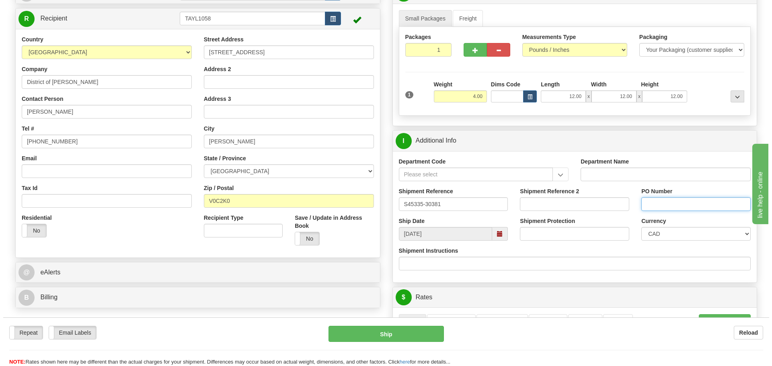
scroll to position [201, 0]
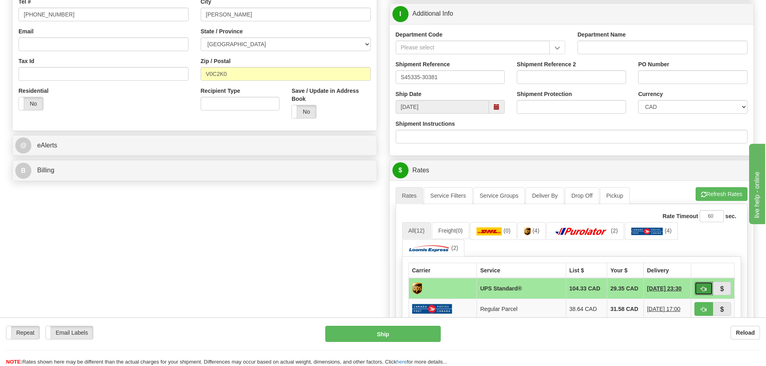
click at [702, 285] on button "button" at bounding box center [703, 289] width 18 height 14
type input "11"
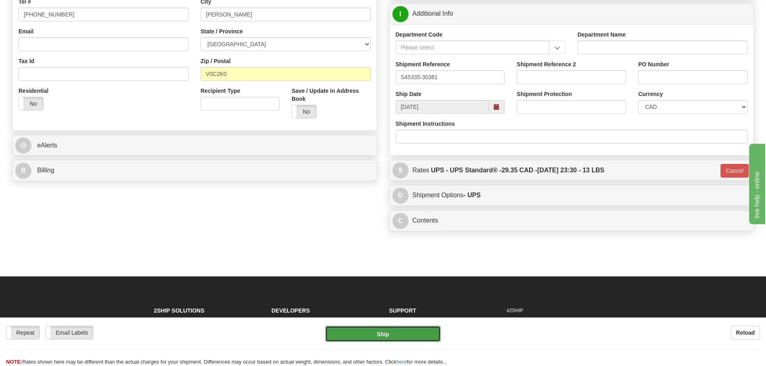
click at [388, 334] on button "Ship" at bounding box center [382, 334] width 115 height 16
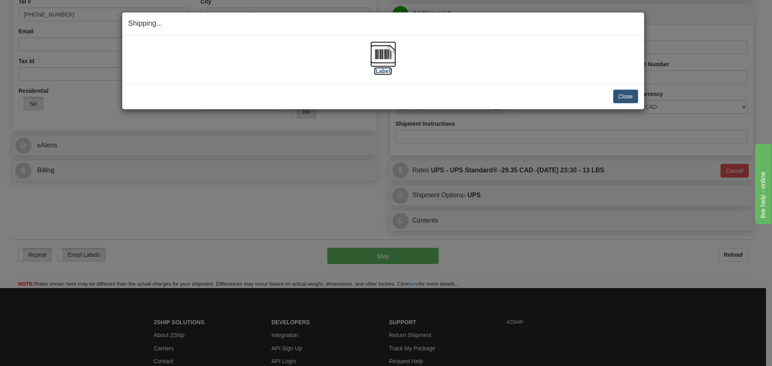
click at [389, 53] on img at bounding box center [383, 54] width 26 height 26
drag, startPoint x: 620, startPoint y: 96, endPoint x: 301, endPoint y: 99, distance: 318.8
click at [611, 98] on div "Close Cancel" at bounding box center [383, 97] width 510 height 14
click at [621, 97] on button "Close" at bounding box center [625, 97] width 25 height 14
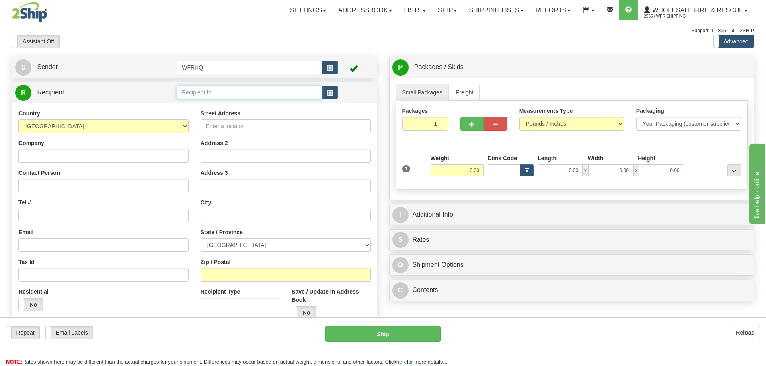
click at [234, 94] on input "text" at bounding box center [249, 93] width 146 height 14
click at [234, 101] on div "ERFM603M" at bounding box center [248, 104] width 138 height 9
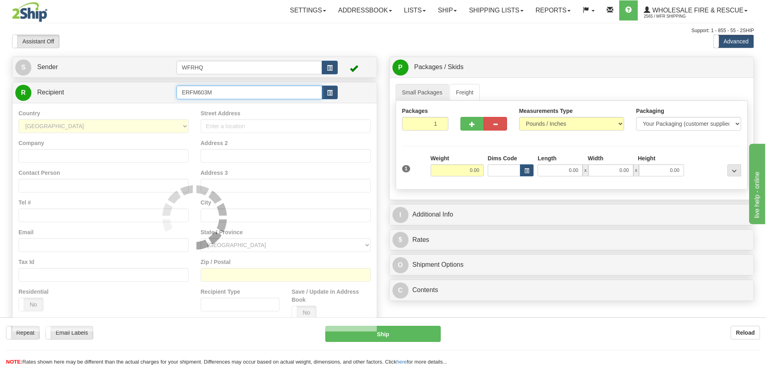
type input "ERFM603M"
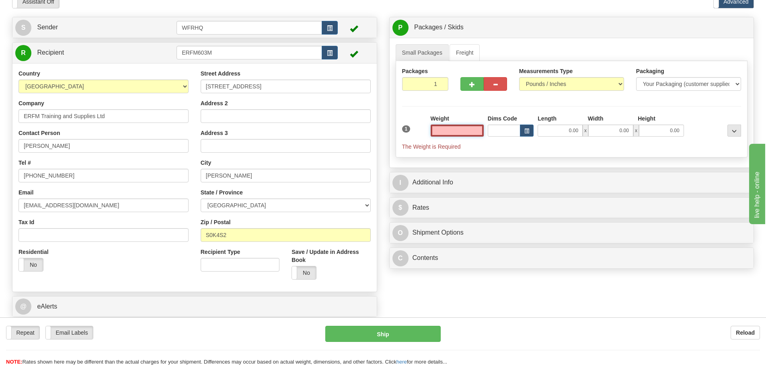
scroll to position [40, 0]
click at [453, 129] on input "text" at bounding box center [457, 130] width 53 height 12
type input "3.00"
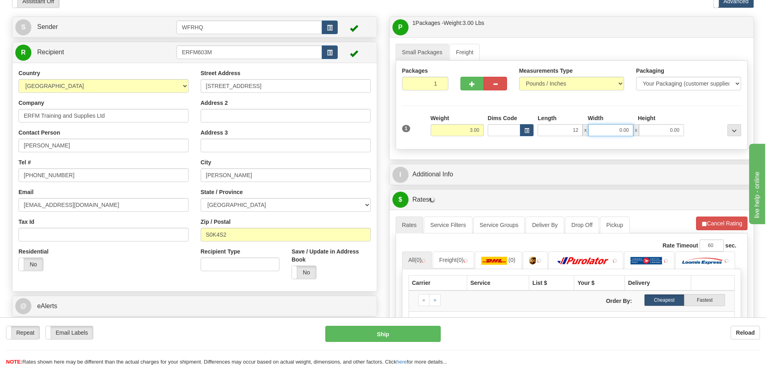
type input "12.00"
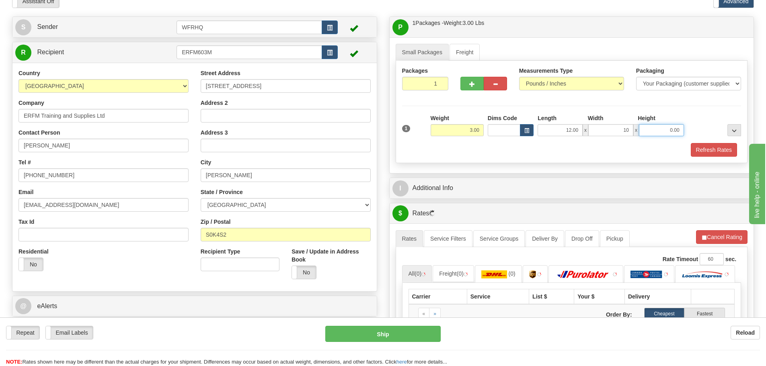
type input "10.00"
type input "6.00"
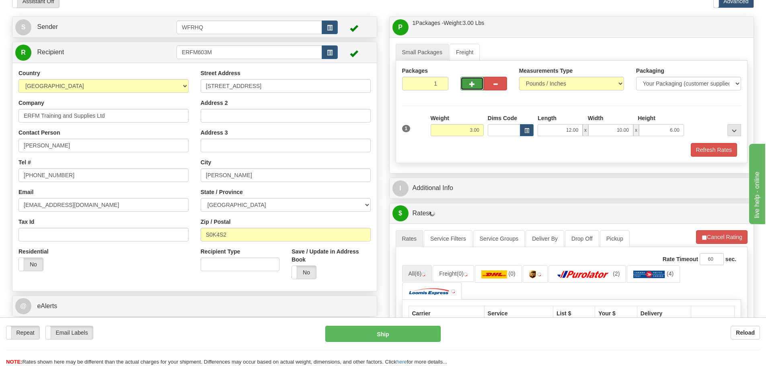
click at [470, 84] on span "button" at bounding box center [472, 84] width 6 height 5
radio input "true"
type input "2"
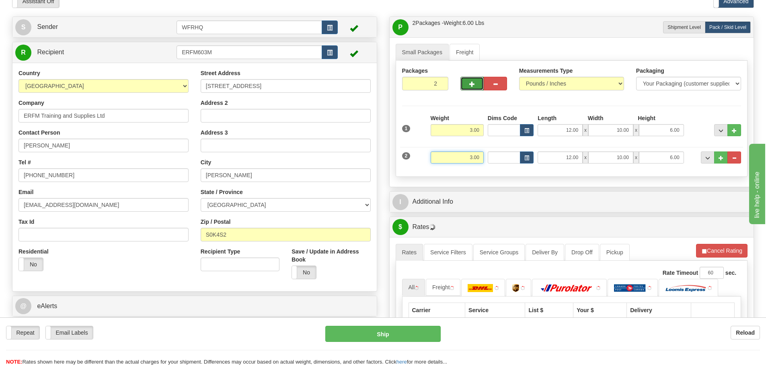
drag, startPoint x: 465, startPoint y: 157, endPoint x: 507, endPoint y: 151, distance: 43.0
click at [503, 153] on div "2 Weight 3.00 Dims Code Length Width Height" at bounding box center [571, 156] width 343 height 27
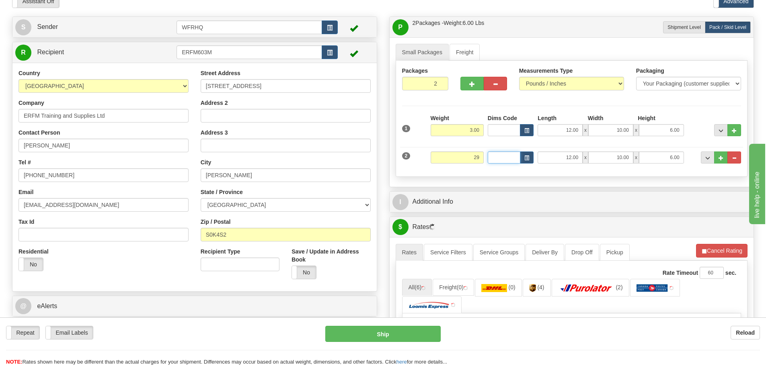
type input "29.00"
type input "18.00"
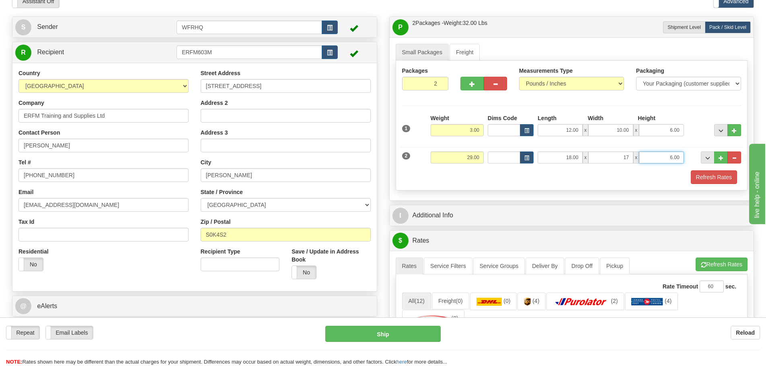
type input "17.00"
type input "6.00"
click at [720, 158] on span "..." at bounding box center [720, 158] width 5 height 4
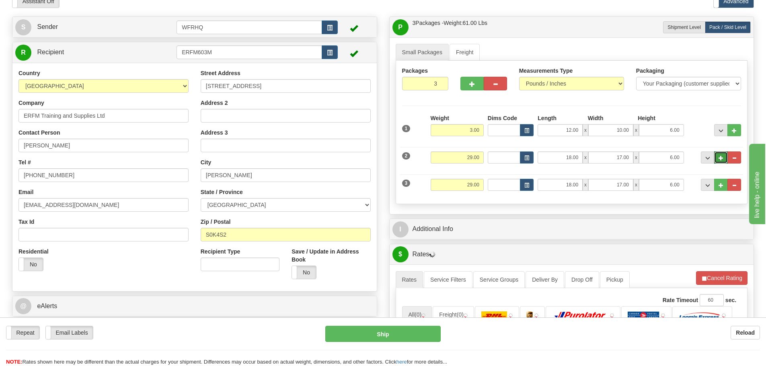
click at [720, 158] on span "..." at bounding box center [720, 158] width 5 height 4
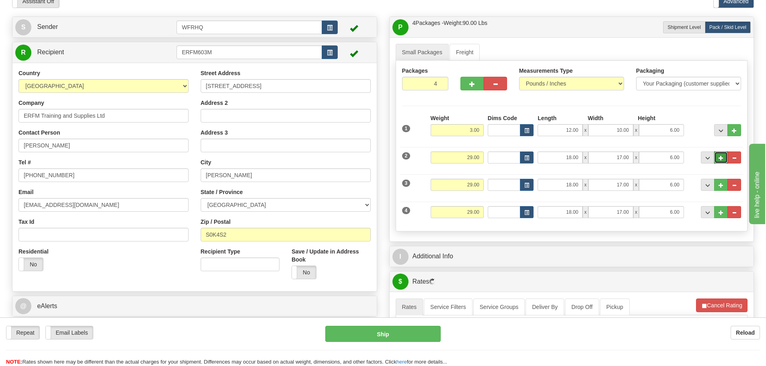
click at [720, 158] on span "..." at bounding box center [720, 158] width 5 height 4
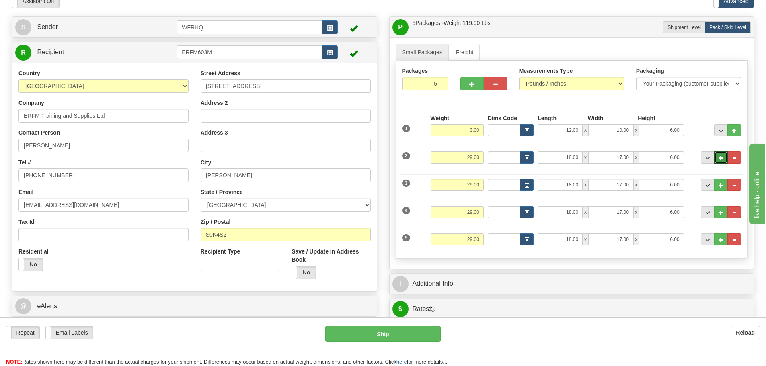
click at [720, 159] on span "..." at bounding box center [720, 158] width 5 height 4
type input "6"
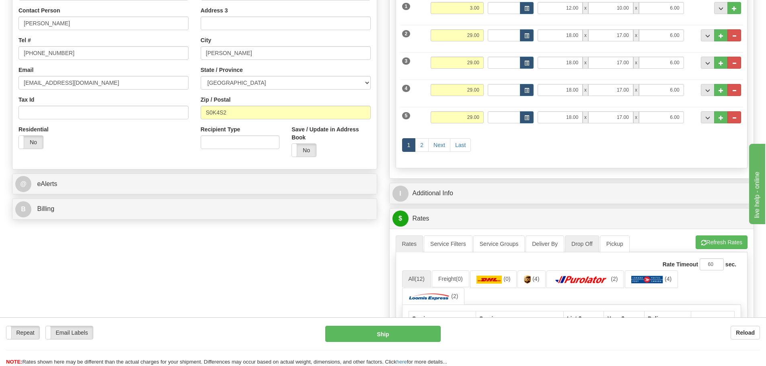
scroll to position [241, 0]
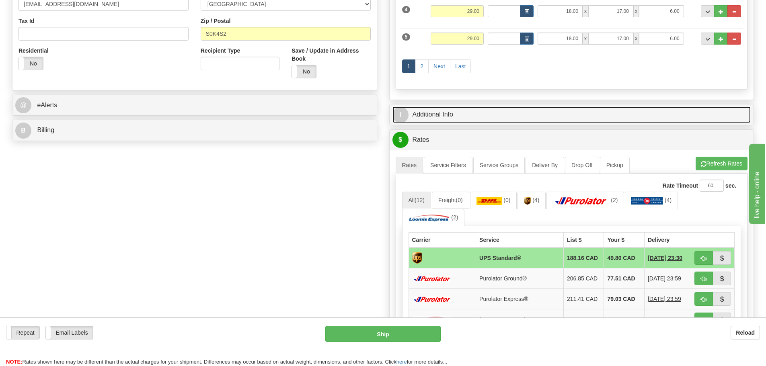
click at [459, 115] on link "I Additional Info" at bounding box center [571, 115] width 359 height 16
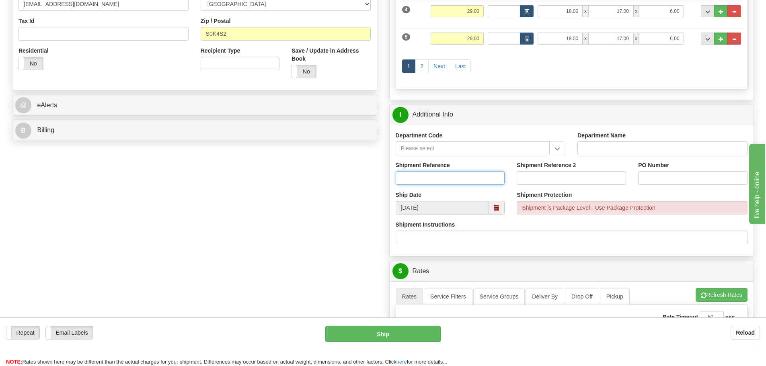
click at [418, 178] on input "Shipment Reference" at bounding box center [450, 178] width 109 height 14
type input "S46005-30337"
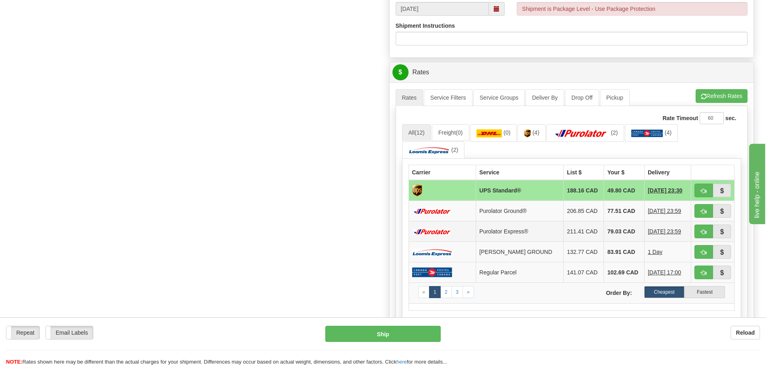
scroll to position [442, 0]
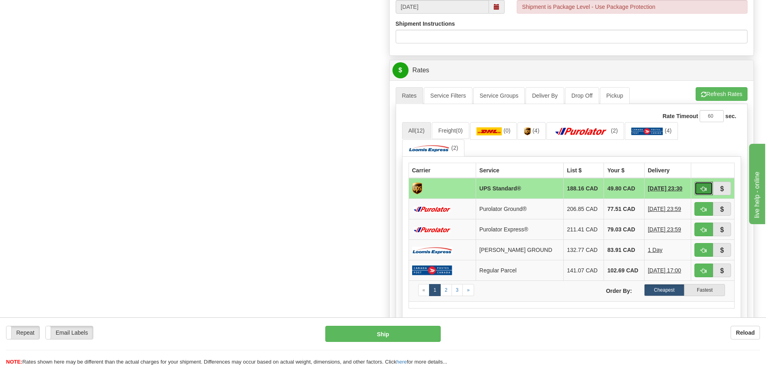
click at [706, 186] on button "button" at bounding box center [703, 189] width 18 height 14
type input "11"
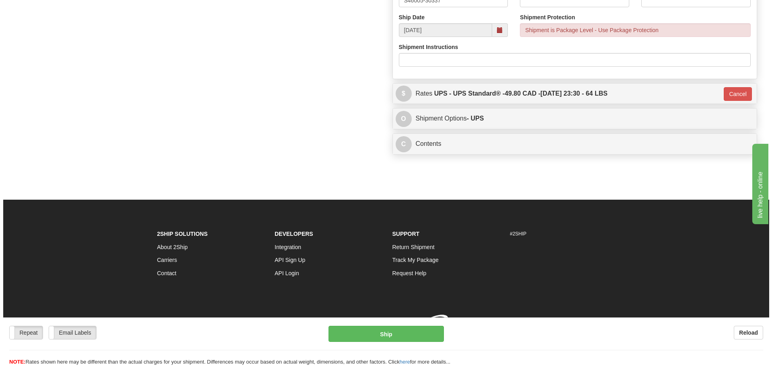
scroll to position [431, 0]
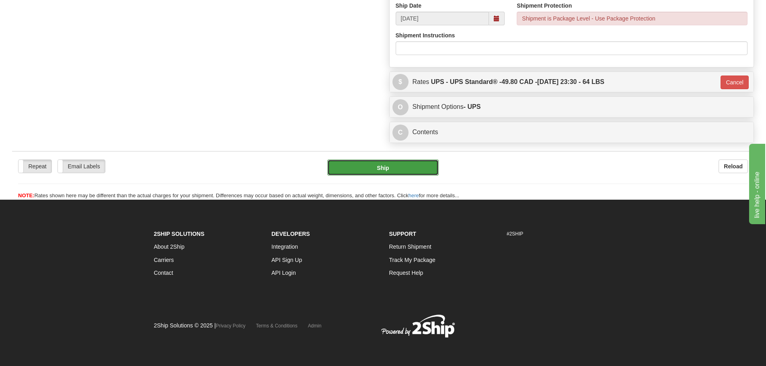
click at [331, 166] on button "Ship" at bounding box center [382, 168] width 111 height 16
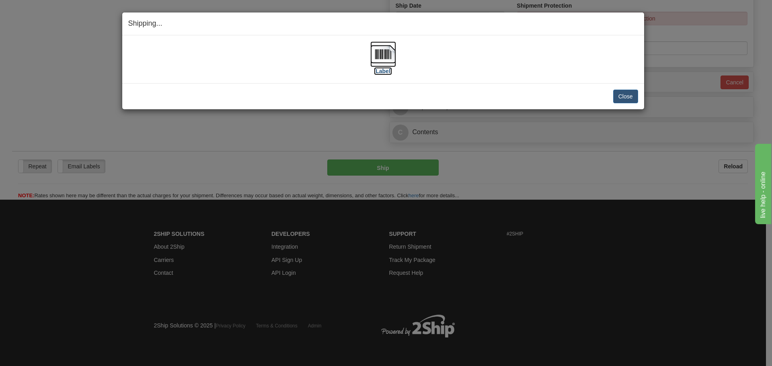
click at [385, 55] on img at bounding box center [383, 54] width 26 height 26
